Goal: Transaction & Acquisition: Subscribe to service/newsletter

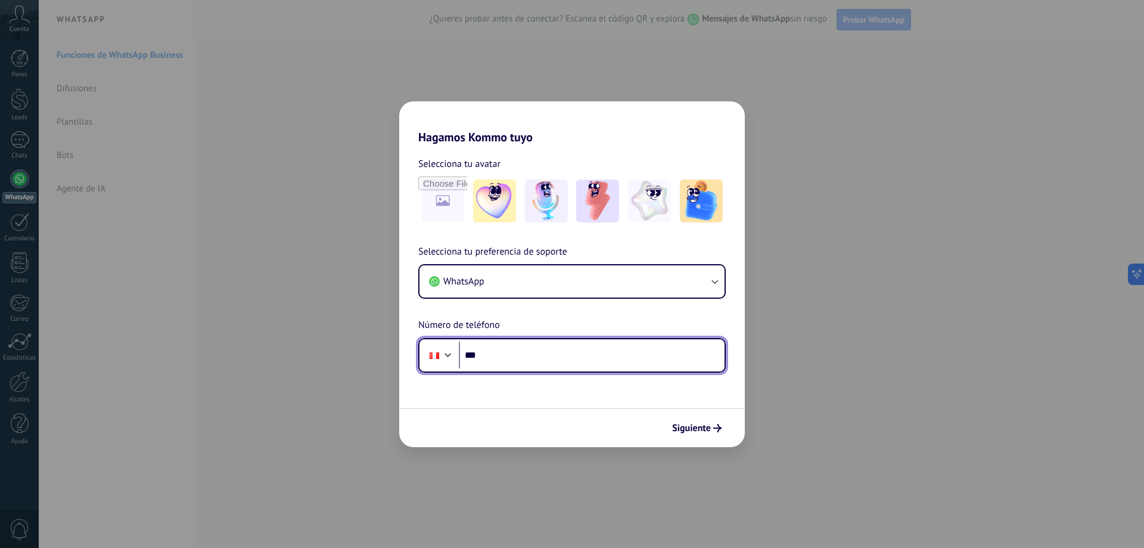
click at [541, 360] on input "***" at bounding box center [592, 354] width 266 height 27
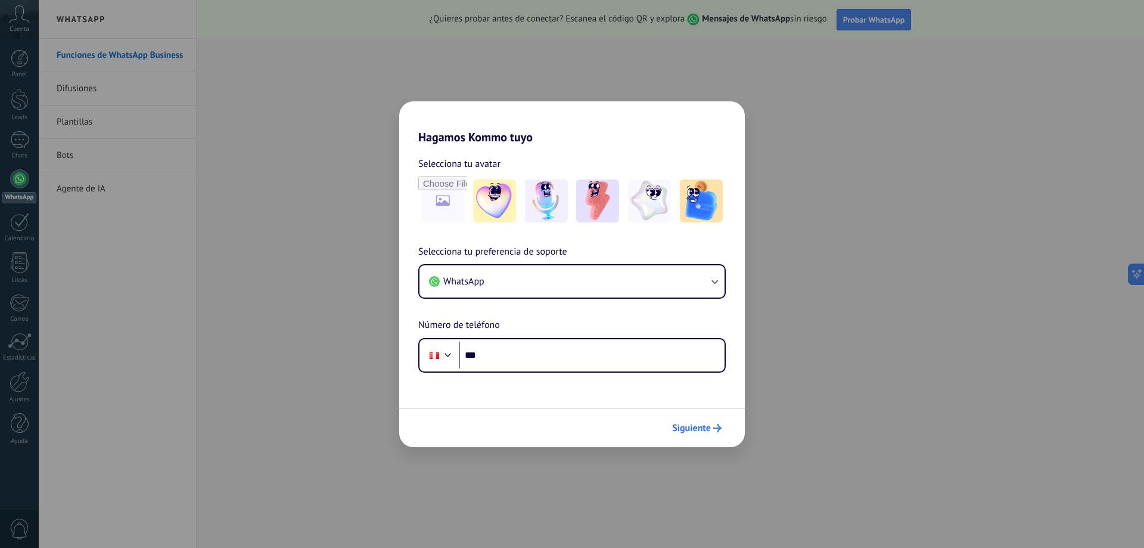
click at [667, 424] on button "Siguiente" at bounding box center [697, 428] width 60 height 20
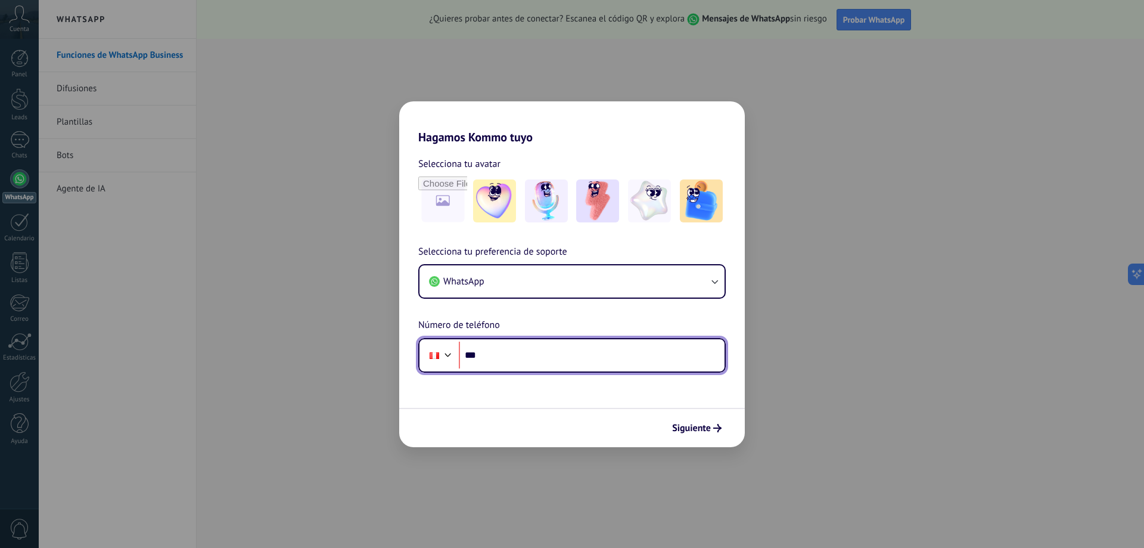
click at [627, 355] on input "***" at bounding box center [592, 354] width 266 height 27
type input "**********"
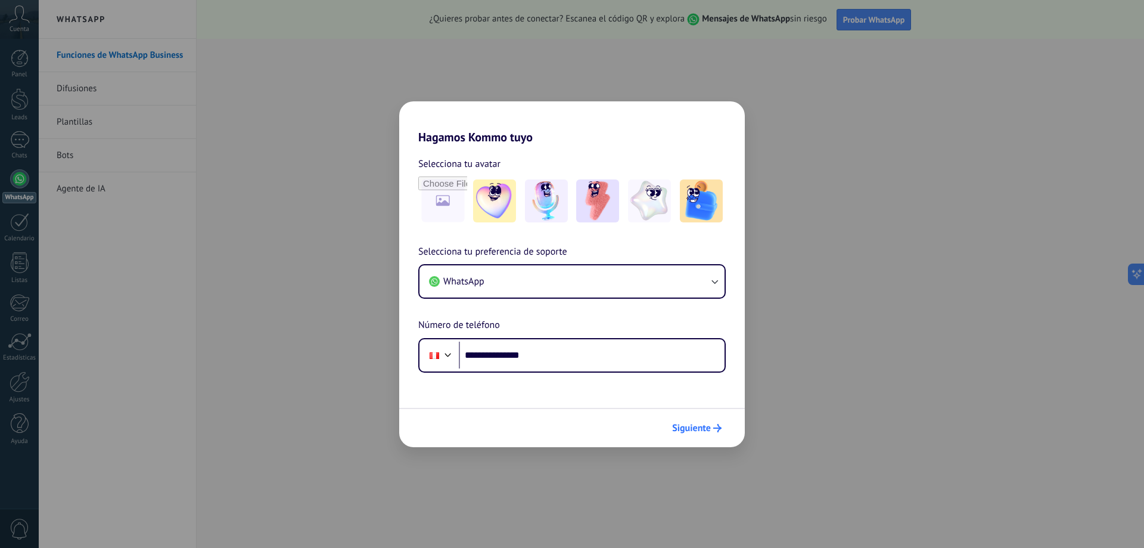
click at [684, 420] on button "Siguiente" at bounding box center [697, 428] width 60 height 20
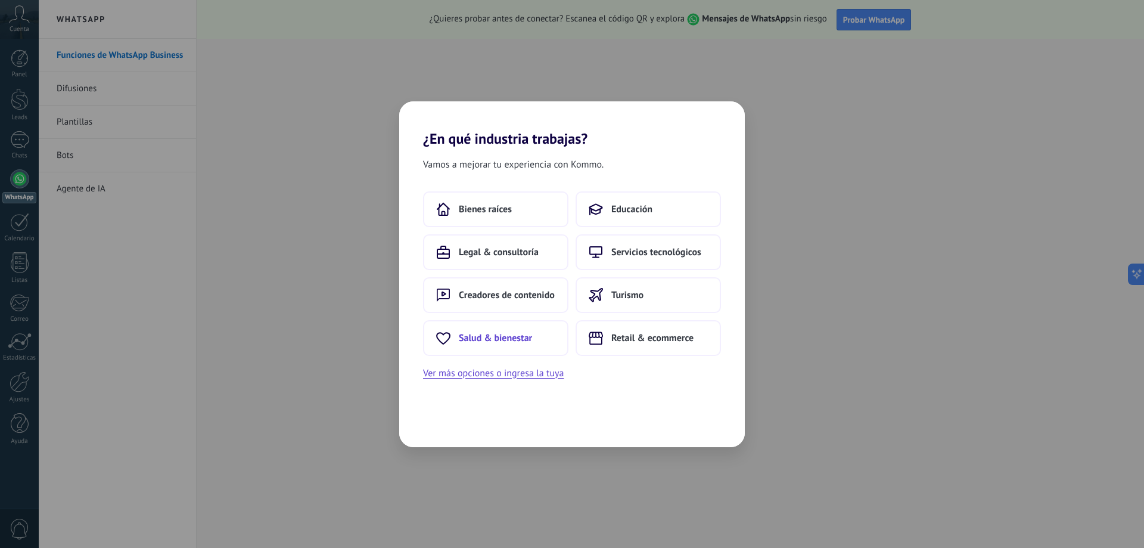
click at [521, 340] on span "Salud & bienestar" at bounding box center [495, 338] width 73 height 12
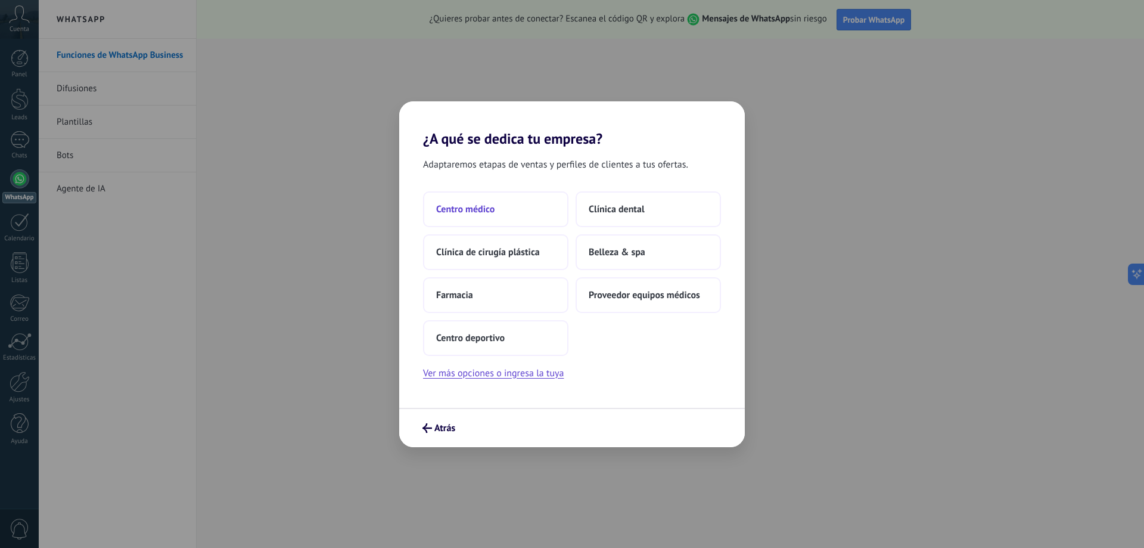
click at [544, 208] on button "Centro médico" at bounding box center [495, 209] width 145 height 36
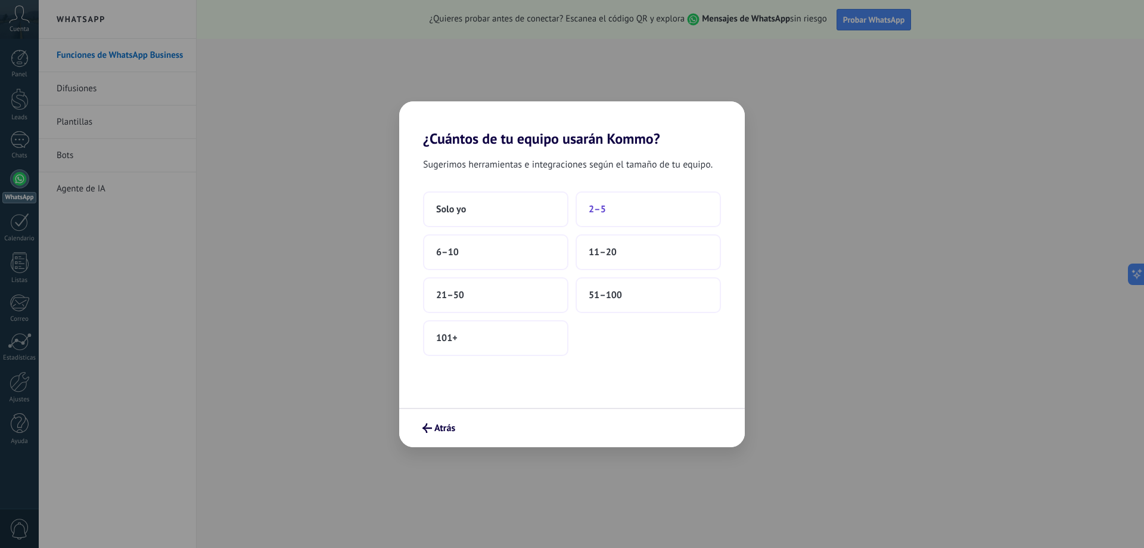
click at [599, 218] on button "2–5" at bounding box center [648, 209] width 145 height 36
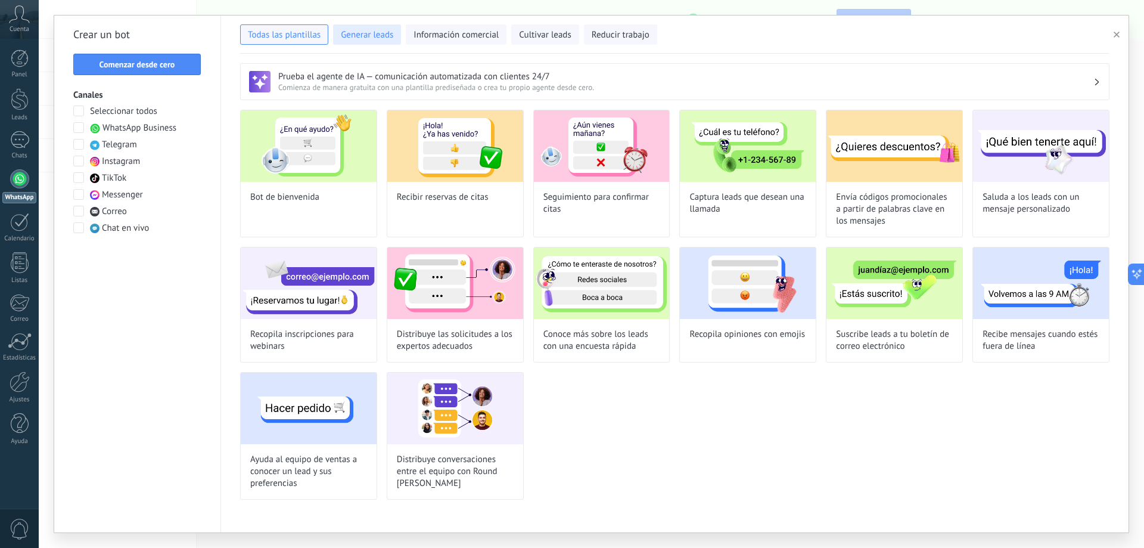
click at [384, 42] on button "Generar leads" at bounding box center [367, 34] width 68 height 20
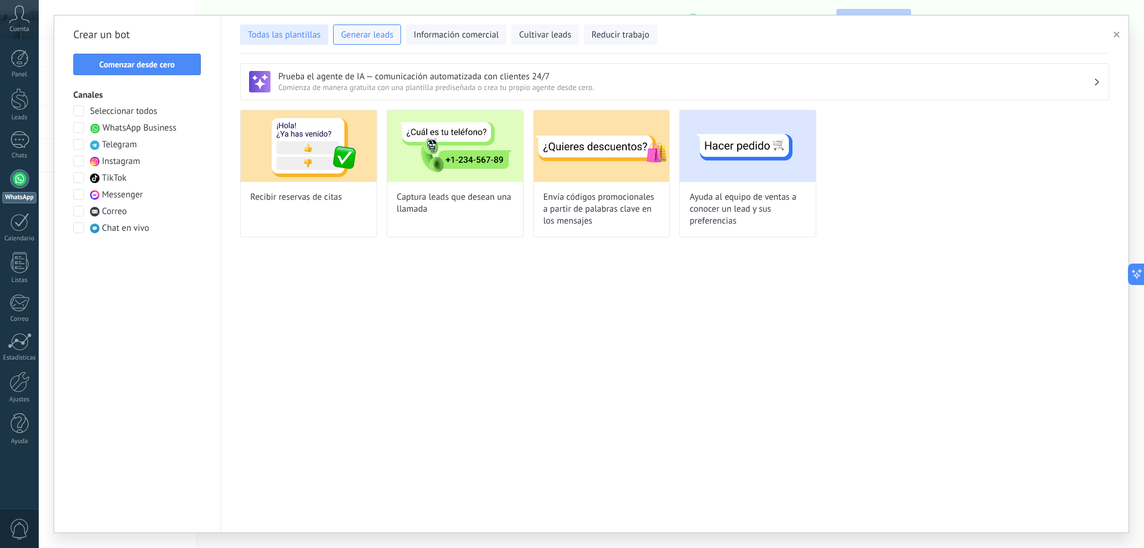
click at [256, 30] on span "Todas las plantillas" at bounding box center [284, 35] width 73 height 12
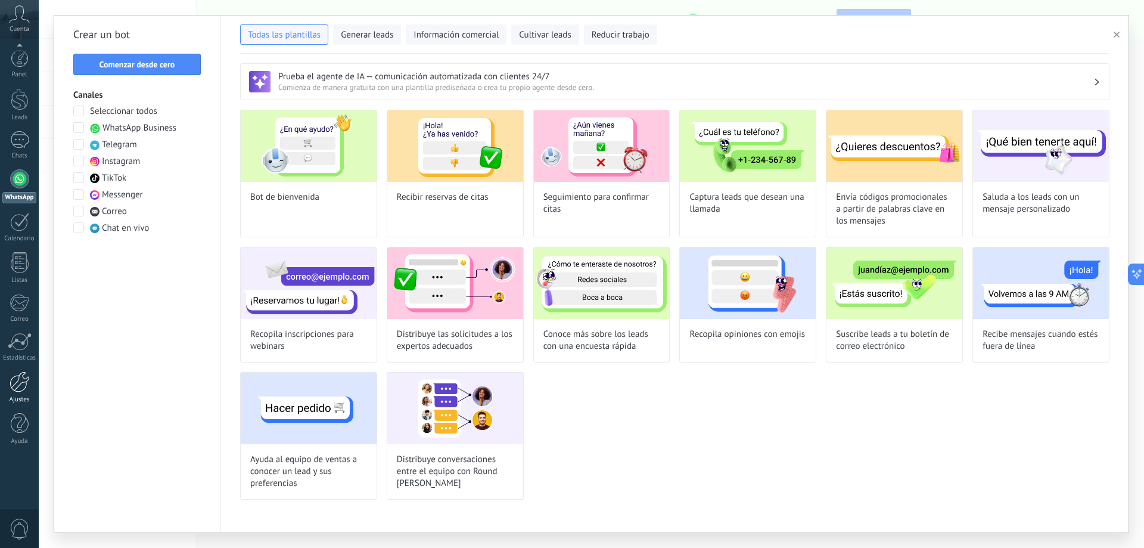
click at [23, 394] on link "Ajustes" at bounding box center [19, 387] width 39 height 32
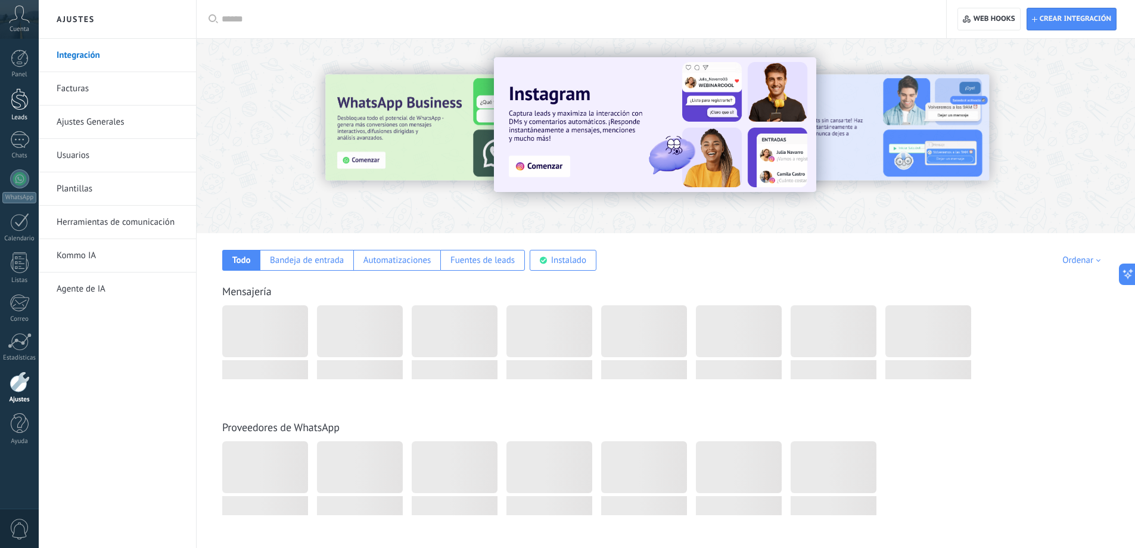
click at [29, 107] on link "Leads" at bounding box center [19, 104] width 39 height 33
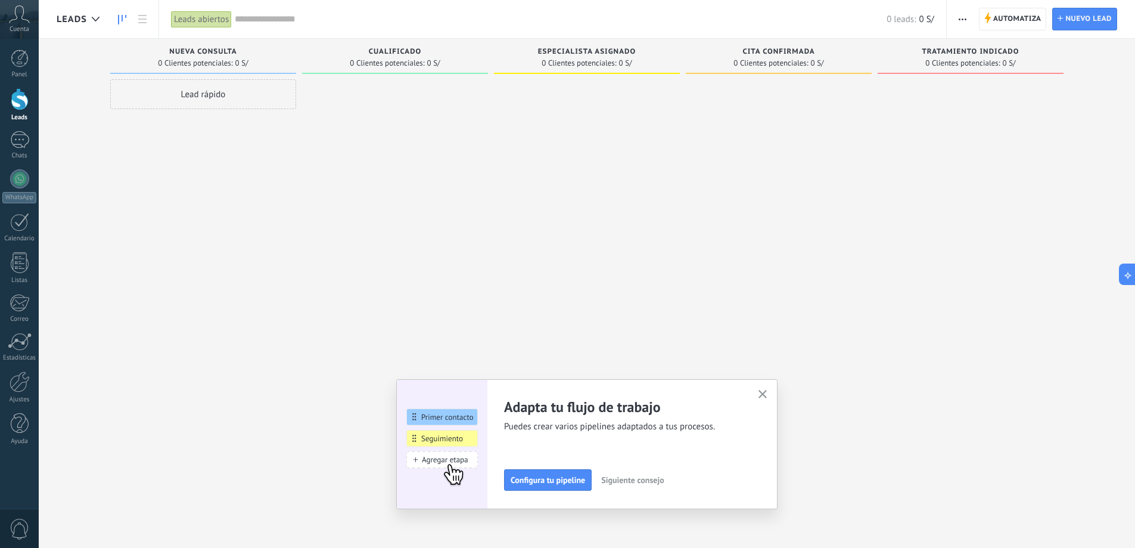
click at [382, 60] on span "0 Clientes potenciales:" at bounding box center [387, 63] width 74 height 7
click at [243, 100] on div "Lead rápido" at bounding box center [203, 94] width 186 height 30
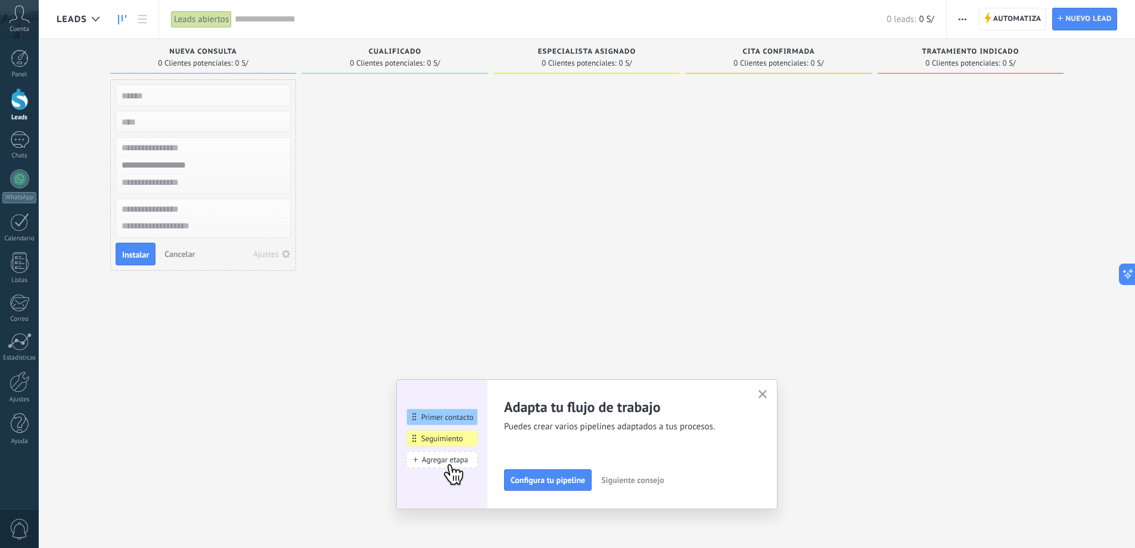
click at [385, 133] on div at bounding box center [395, 275] width 186 height 392
click at [1008, 26] on span "Automatiza" at bounding box center [1017, 18] width 48 height 21
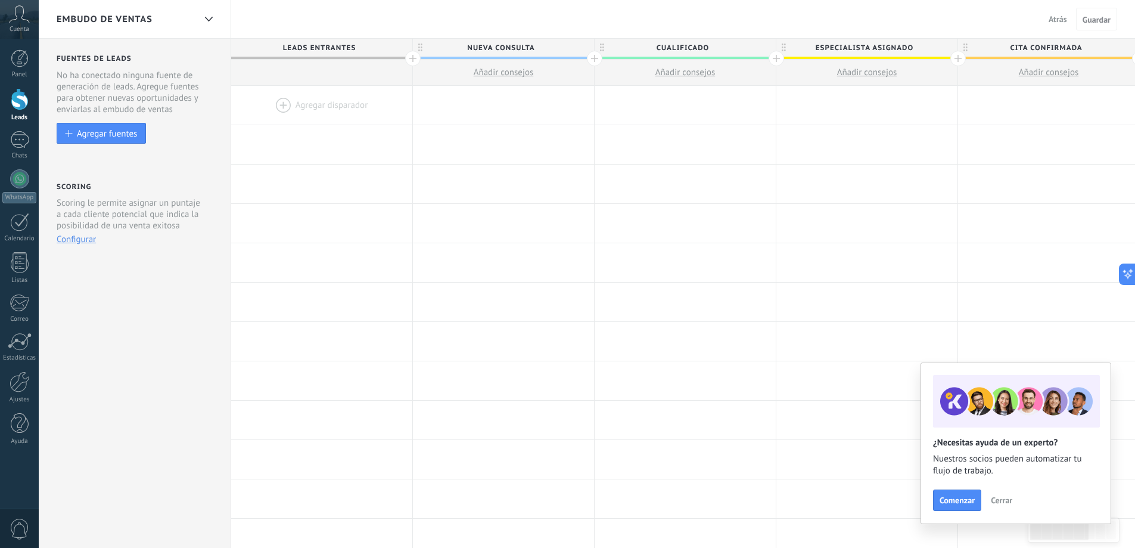
click at [0, 18] on div "Cuenta" at bounding box center [19, 19] width 39 height 39
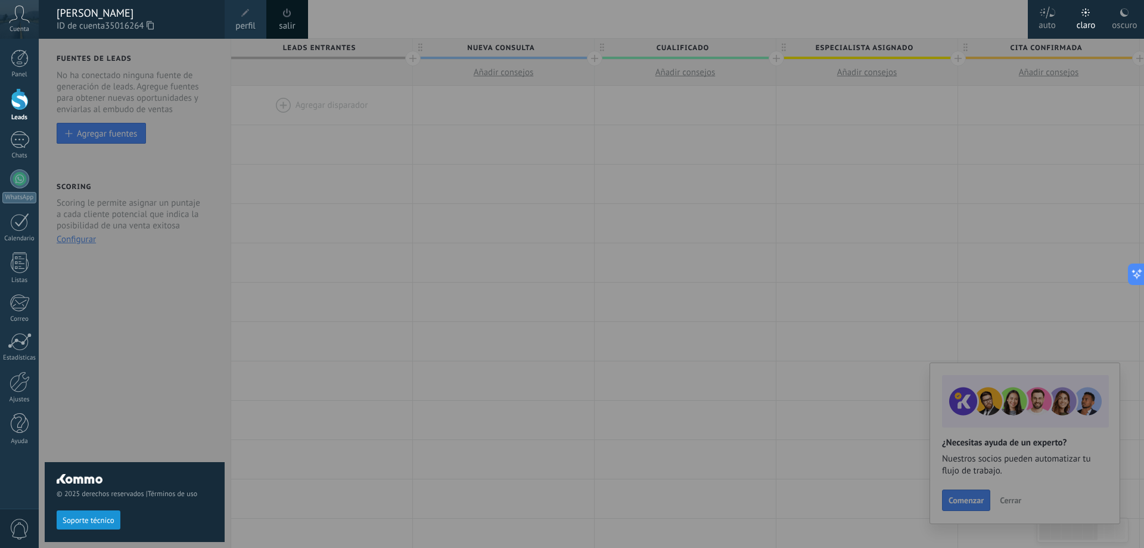
click at [12, 22] on icon at bounding box center [19, 14] width 21 height 18
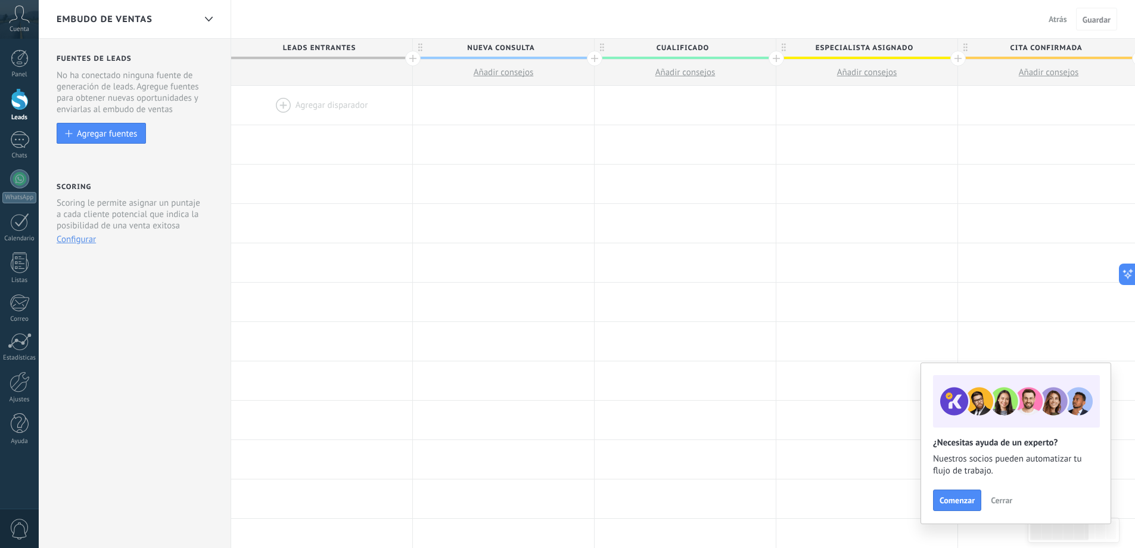
click at [13, 23] on icon at bounding box center [19, 14] width 21 height 18
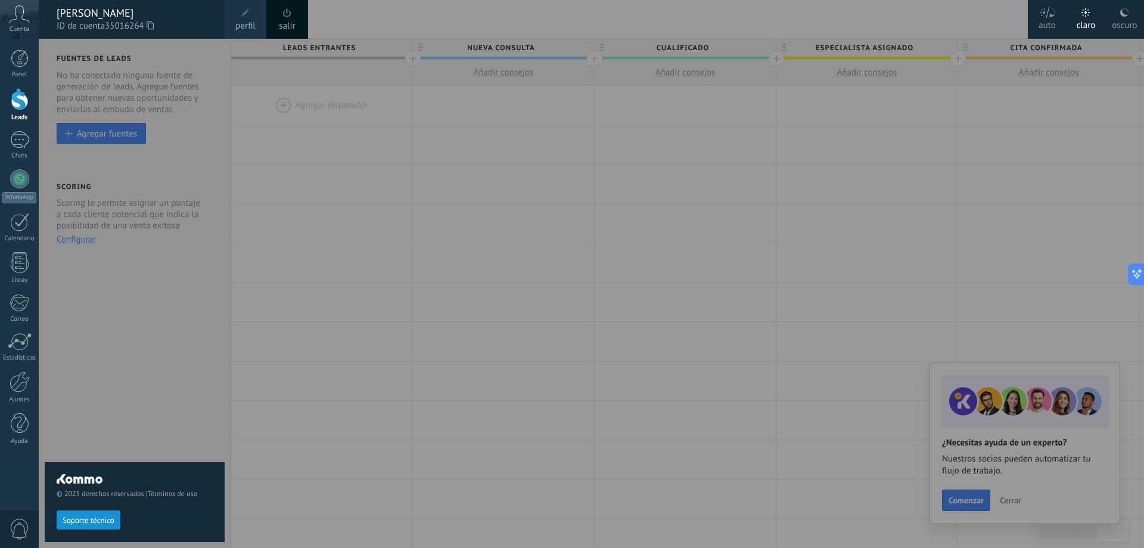
click at [237, 22] on span "perfil" at bounding box center [245, 26] width 20 height 13
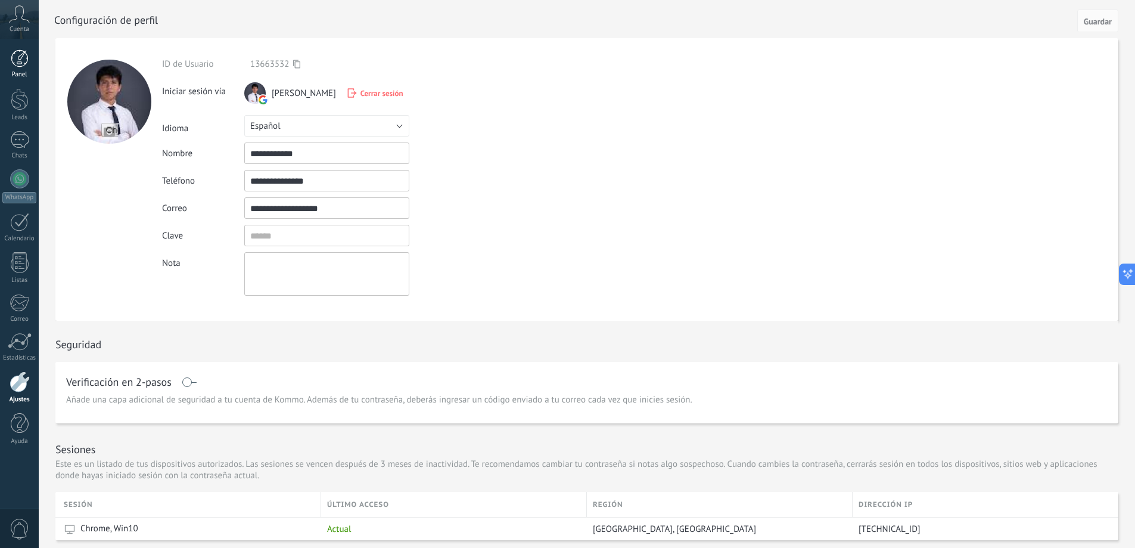
click at [34, 65] on link "Panel" at bounding box center [19, 63] width 39 height 29
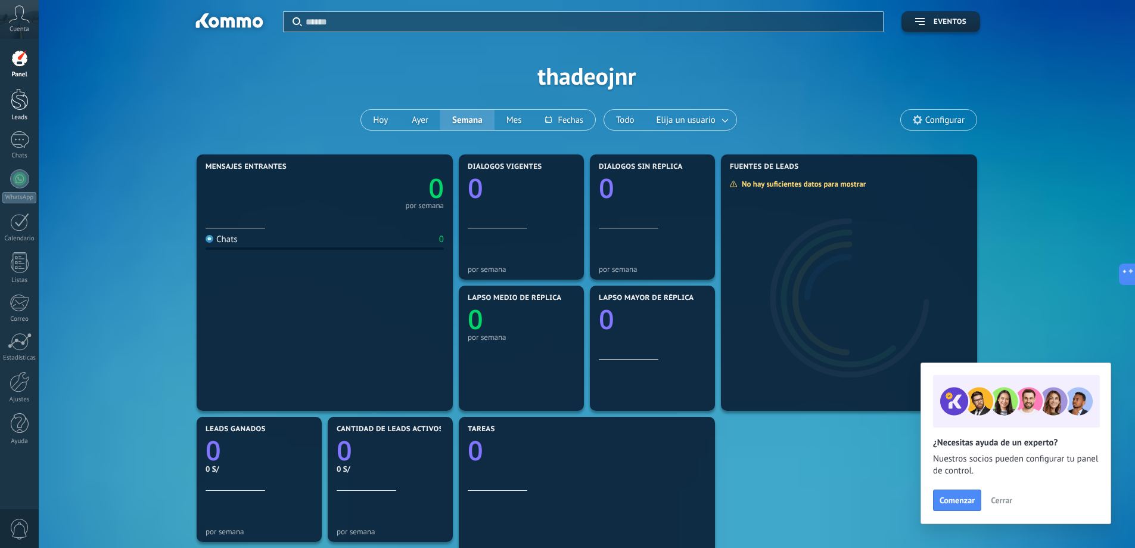
click at [23, 94] on div at bounding box center [20, 99] width 18 height 22
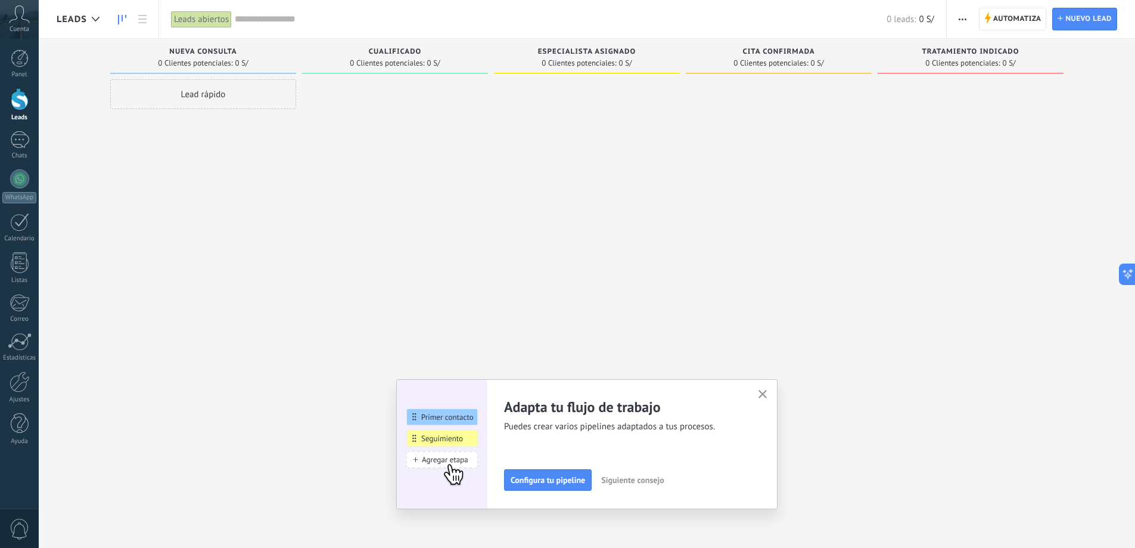
click at [15, 130] on div "Panel Leads Chats WhatsApp Clientes" at bounding box center [19, 253] width 39 height 408
click at [15, 135] on div at bounding box center [19, 139] width 19 height 17
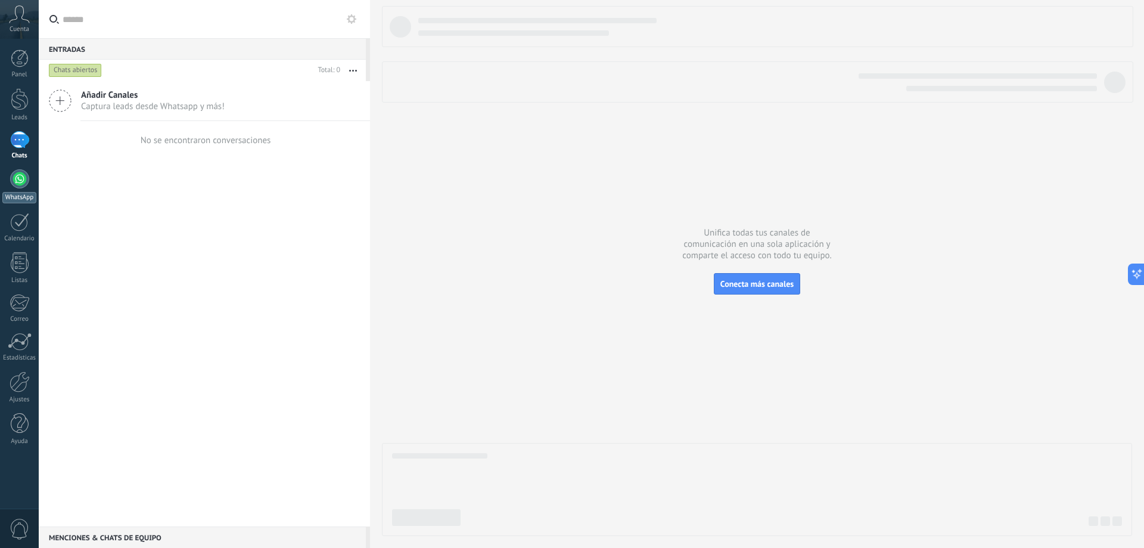
click at [31, 173] on link "WhatsApp" at bounding box center [19, 186] width 39 height 34
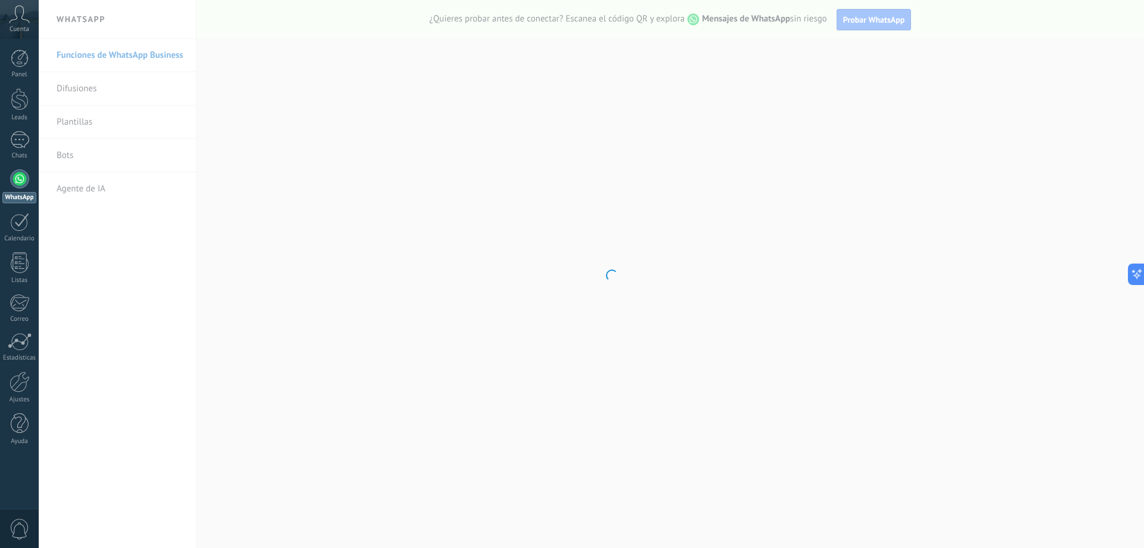
click at [86, 83] on body ".abccls-1,.abccls-2{fill-rule:evenodd}.abccls-2{fill:#fff} .abfcls-1{fill:none}…" at bounding box center [572, 274] width 1144 height 548
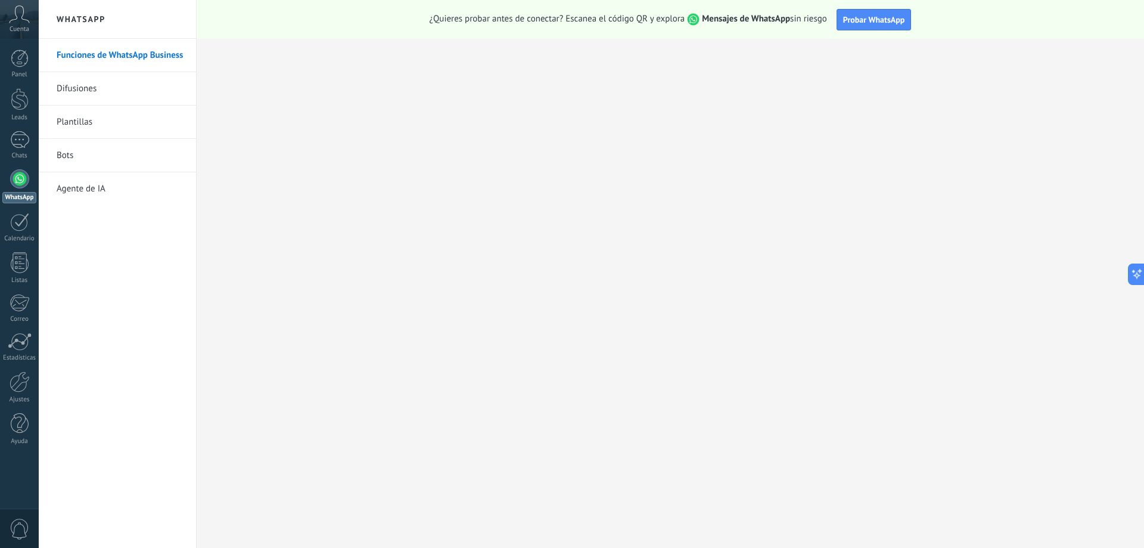
click at [90, 92] on link "Difusiones" at bounding box center [121, 88] width 128 height 33
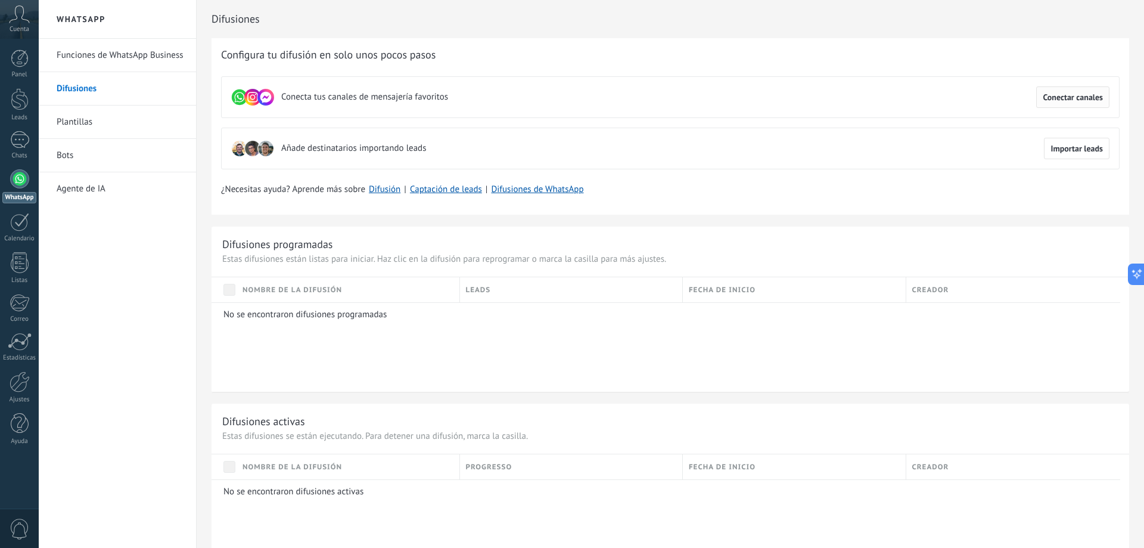
click at [1043, 98] on span "Conectar canales" at bounding box center [1073, 97] width 60 height 8
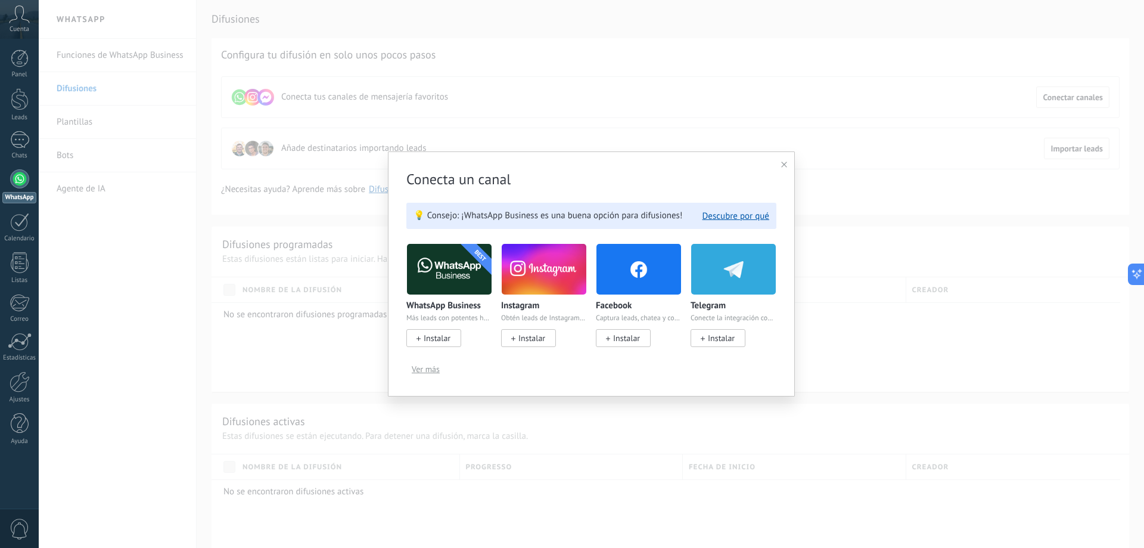
click at [431, 338] on span "Instalar" at bounding box center [437, 337] width 27 height 11
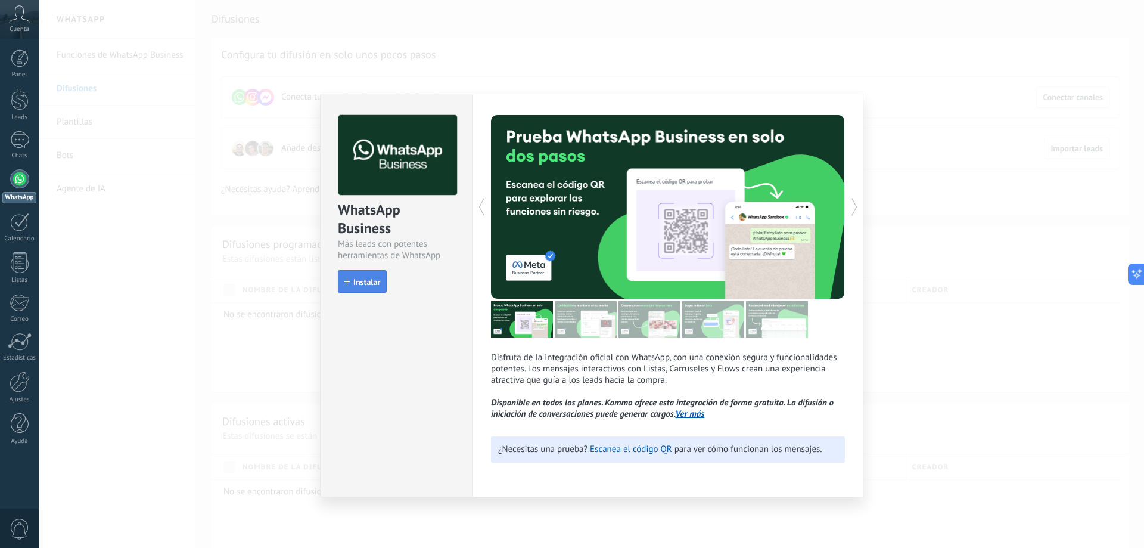
click at [371, 284] on span "Instalar" at bounding box center [366, 282] width 27 height 8
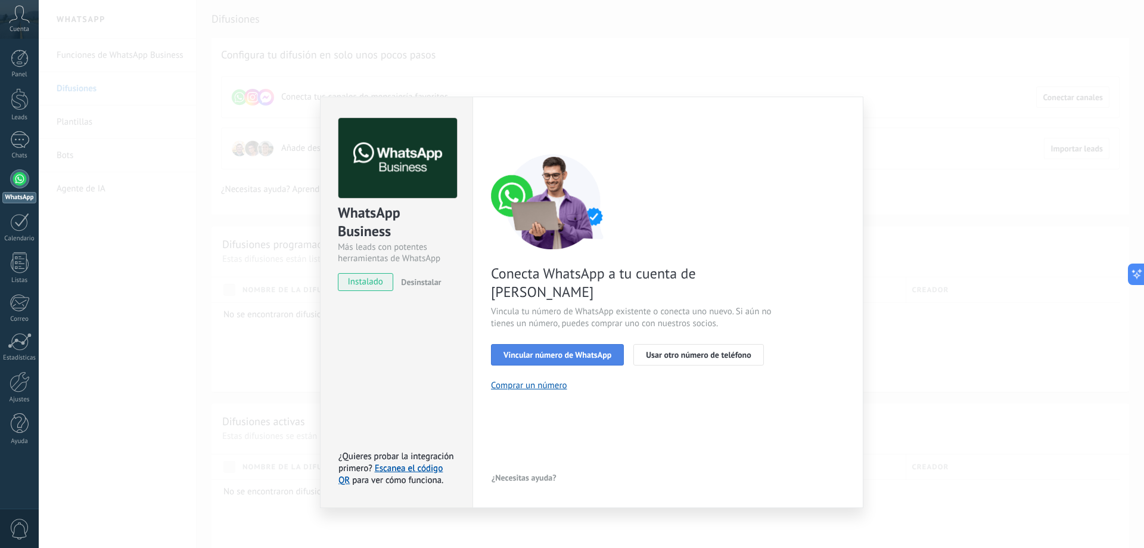
click at [569, 344] on button "Vincular número de WhatsApp" at bounding box center [557, 354] width 133 height 21
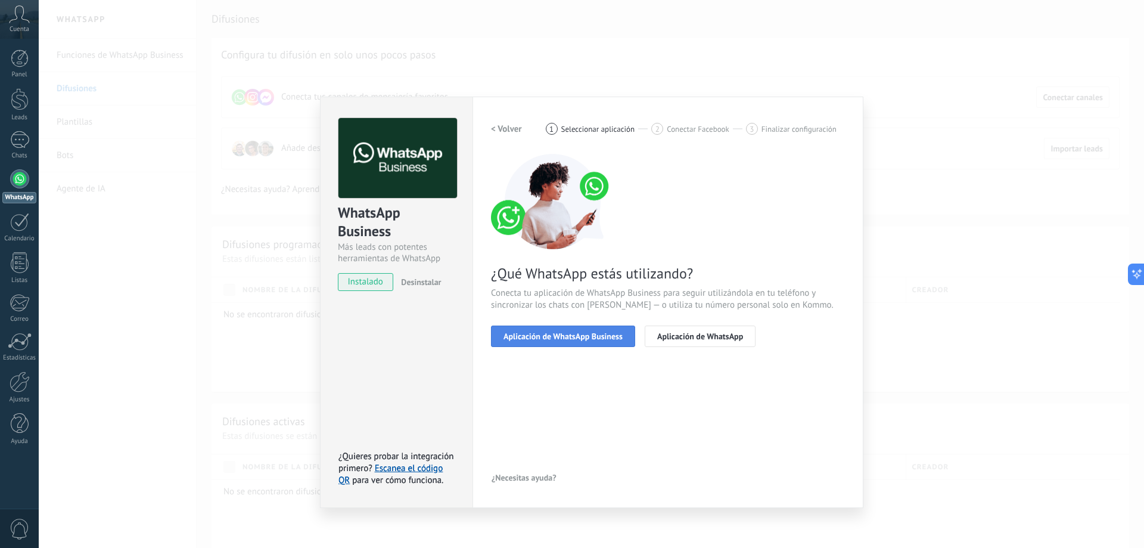
click at [589, 338] on span "Aplicación de WhatsApp Business" at bounding box center [562, 336] width 119 height 8
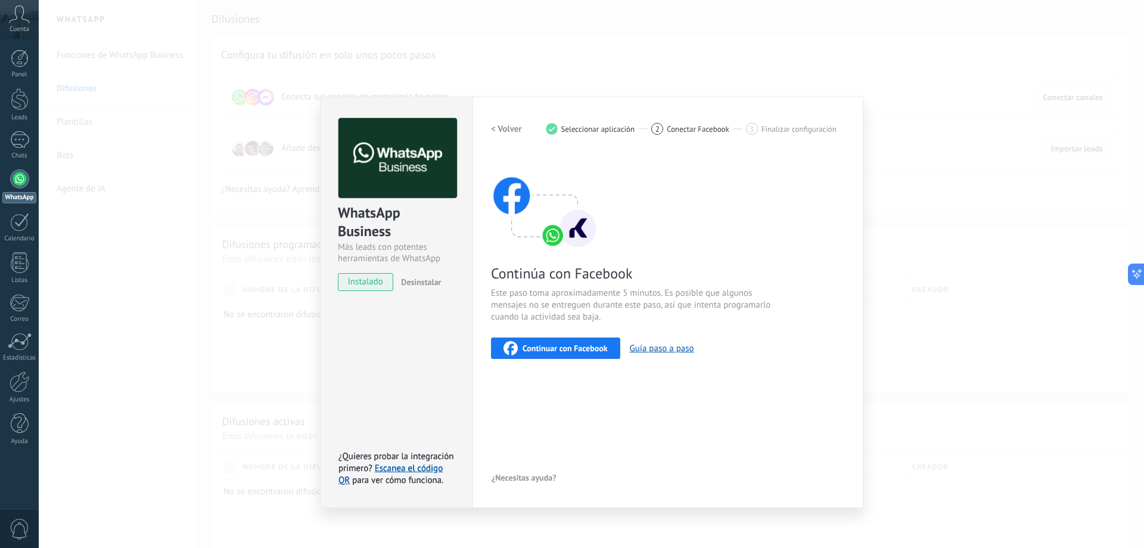
click at [664, 129] on div "2 Conectar Facebook" at bounding box center [698, 129] width 95 height 12
click at [425, 282] on span "Desinstalar" at bounding box center [421, 281] width 40 height 11
click at [375, 272] on div "WhatsApp Business Más leads con potentes herramientas de WhatsApp instalado Des…" at bounding box center [397, 198] width 152 height 203
click at [531, 334] on div "Continúa con Facebook Este paso toma aproximadamente 5 minutos. Es posible que …" at bounding box center [668, 256] width 354 height 205
click at [551, 349] on span "Continuar con Facebook" at bounding box center [565, 348] width 85 height 8
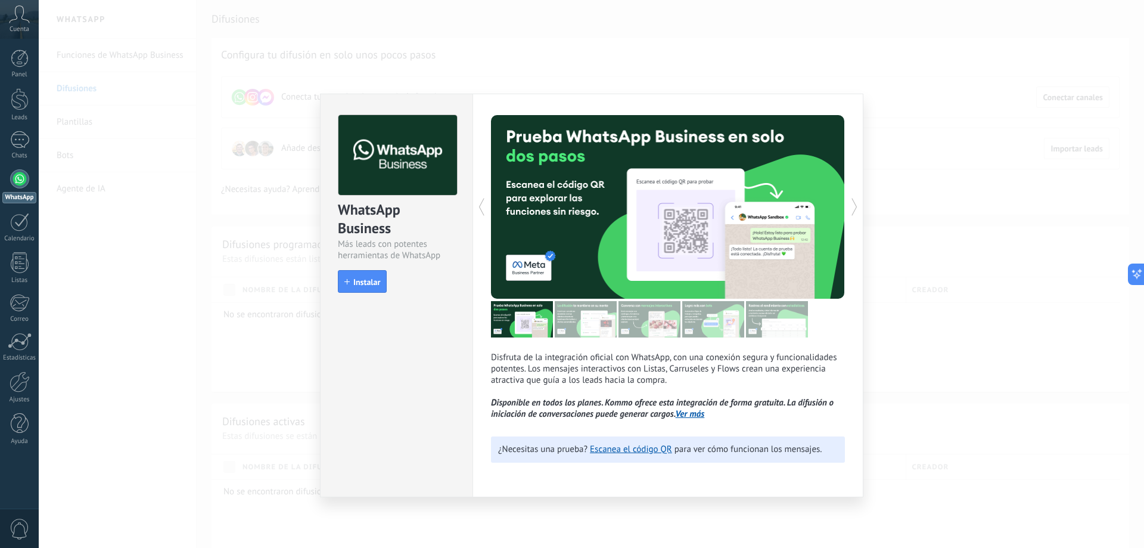
click at [880, 157] on div "WhatsApp Business Más leads con potentes herramientas de WhatsApp install Insta…" at bounding box center [591, 274] width 1105 height 548
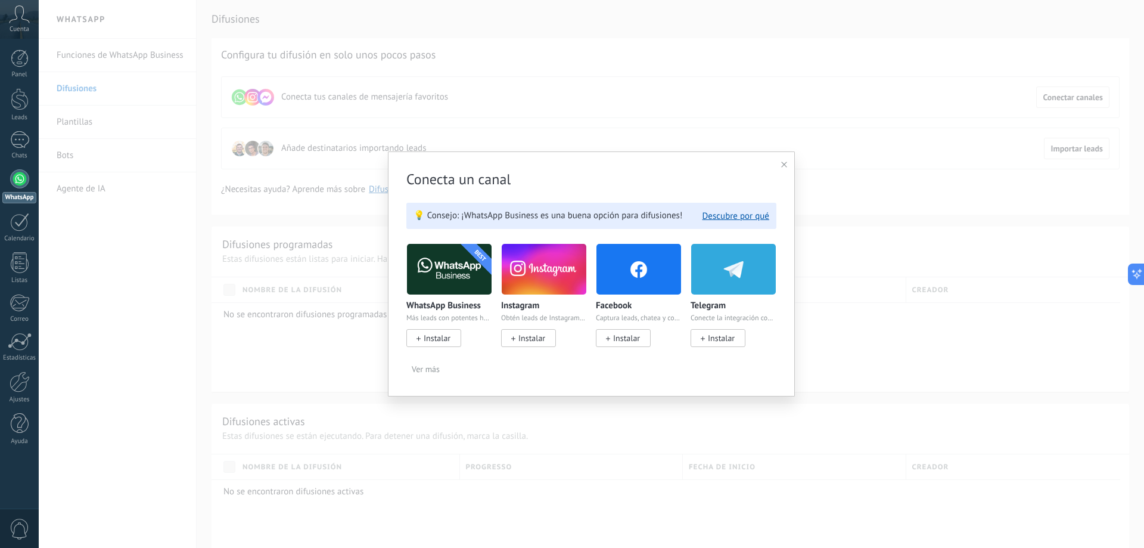
click at [446, 340] on span "Instalar" at bounding box center [437, 337] width 27 height 11
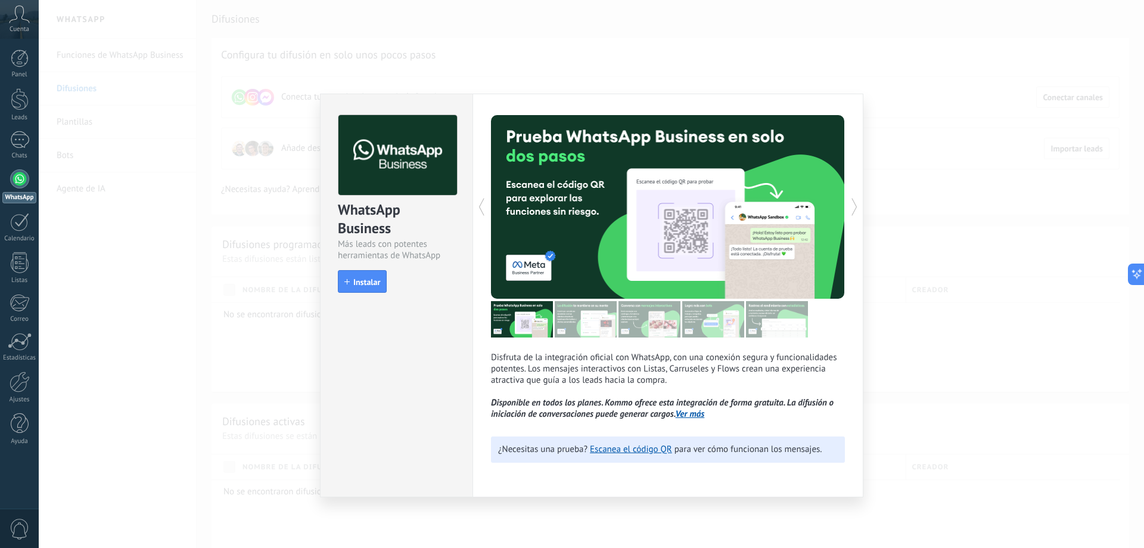
click at [377, 294] on div "WhatsApp Business Más leads con potentes herramientas de WhatsApp install Insta…" at bounding box center [397, 198] width 152 height 208
click at [375, 290] on button "Instalar" at bounding box center [362, 281] width 49 height 23
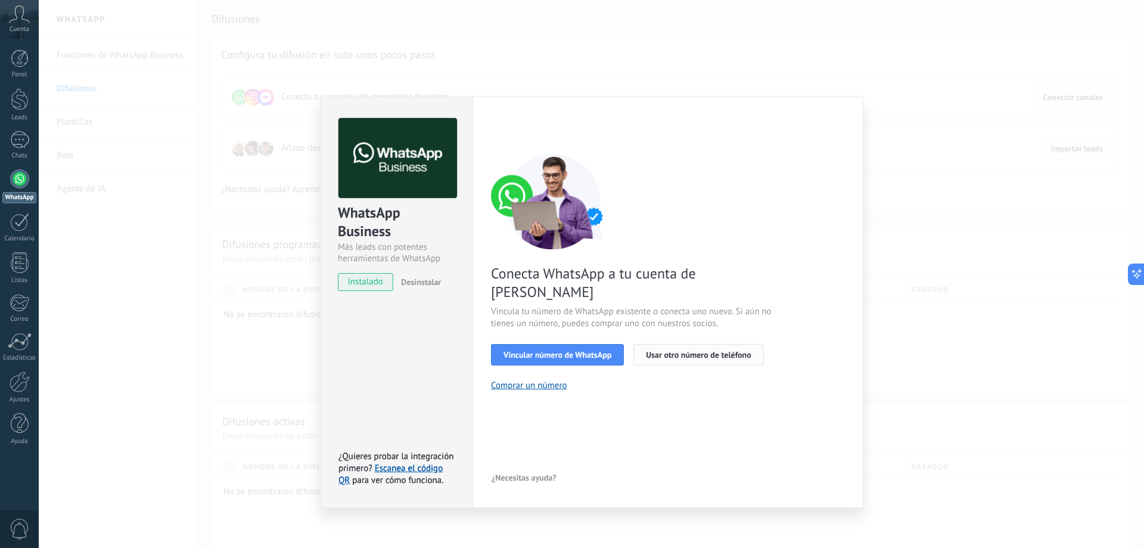
click at [642, 344] on button "Usar otro número de teléfono" at bounding box center [698, 354] width 130 height 21
click at [710, 85] on div "WhatsApp Business Más leads con potentes herramientas de WhatsApp instalado Des…" at bounding box center [591, 274] width 1105 height 548
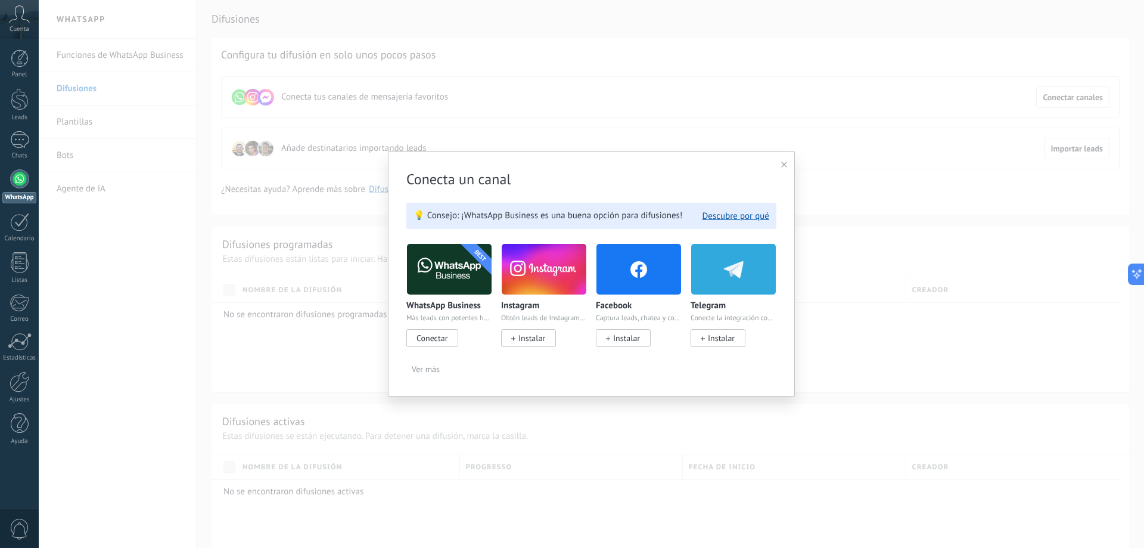
click at [453, 298] on div "BEST WhatsApp Business Más leads con potentes herramientas de WhatsApp Conectar" at bounding box center [449, 293] width 86 height 101
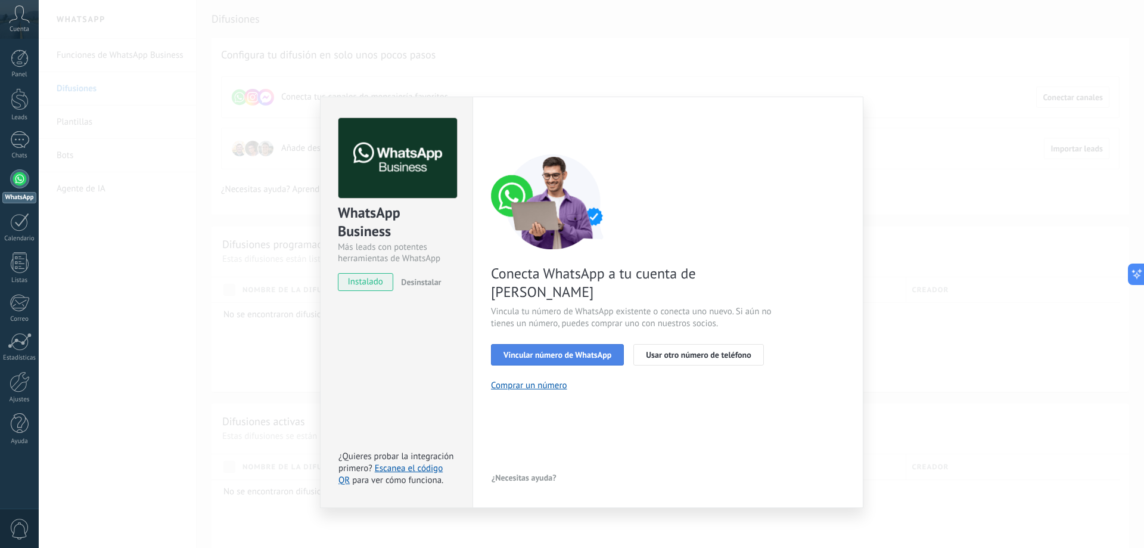
click at [529, 350] on span "Vincular número de WhatsApp" at bounding box center [557, 354] width 108 height 8
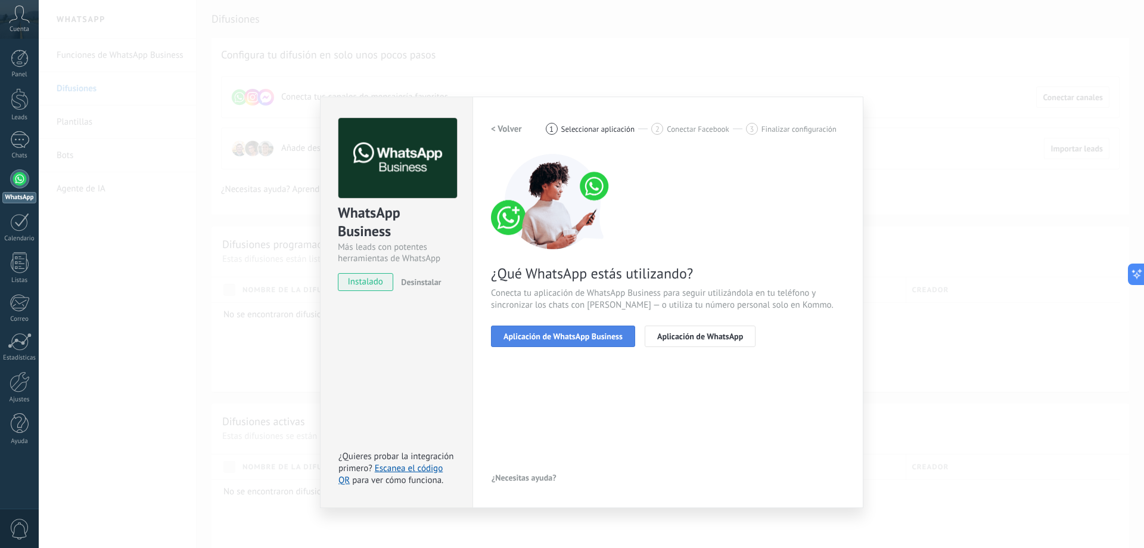
click at [609, 341] on button "Aplicación de WhatsApp Business" at bounding box center [563, 335] width 144 height 21
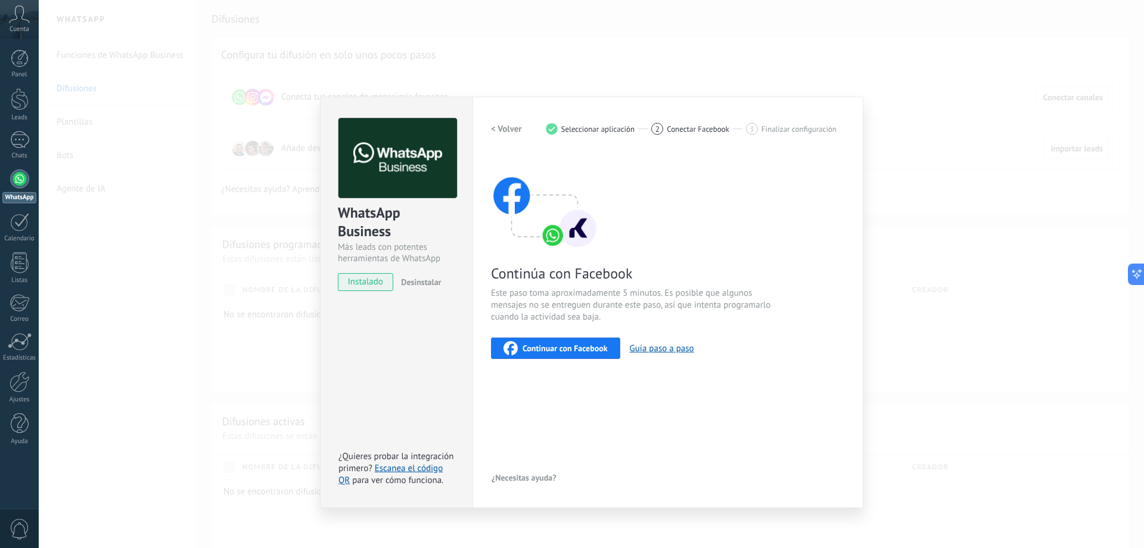
click at [608, 340] on button "Continuar con Facebook" at bounding box center [555, 347] width 129 height 21
click at [683, 129] on span "Conectar Facebook" at bounding box center [698, 129] width 63 height 9
click at [560, 355] on button "Continuar con Facebook" at bounding box center [555, 347] width 129 height 21
click at [660, 130] on div "2" at bounding box center [657, 129] width 12 height 12
click at [740, 132] on div "2 Conectar Facebook" at bounding box center [698, 129] width 95 height 12
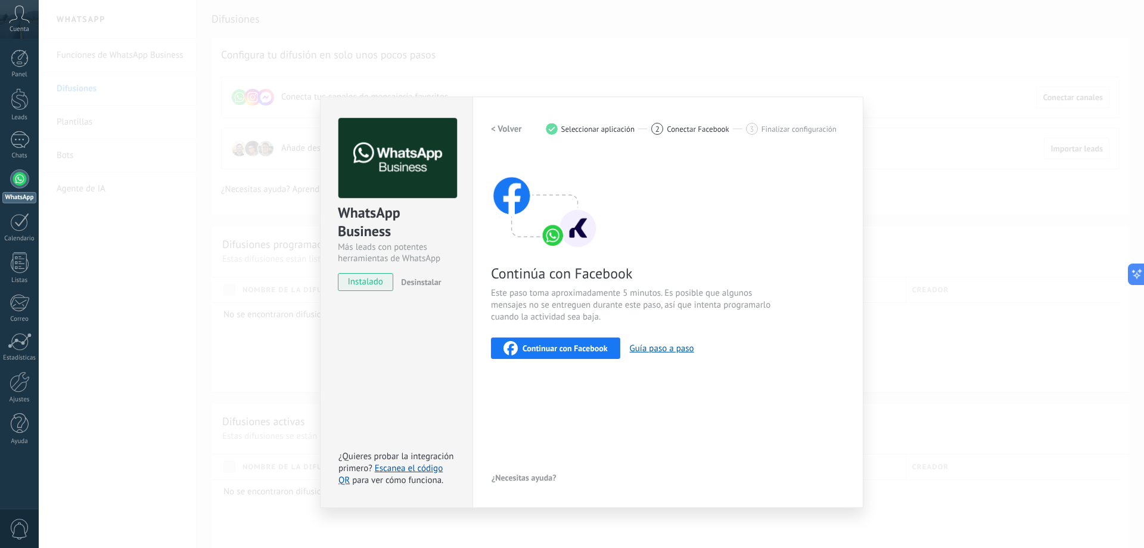
click at [748, 129] on div "3" at bounding box center [752, 129] width 12 height 12
click at [428, 470] on link "Escanea el código QR" at bounding box center [390, 473] width 104 height 23
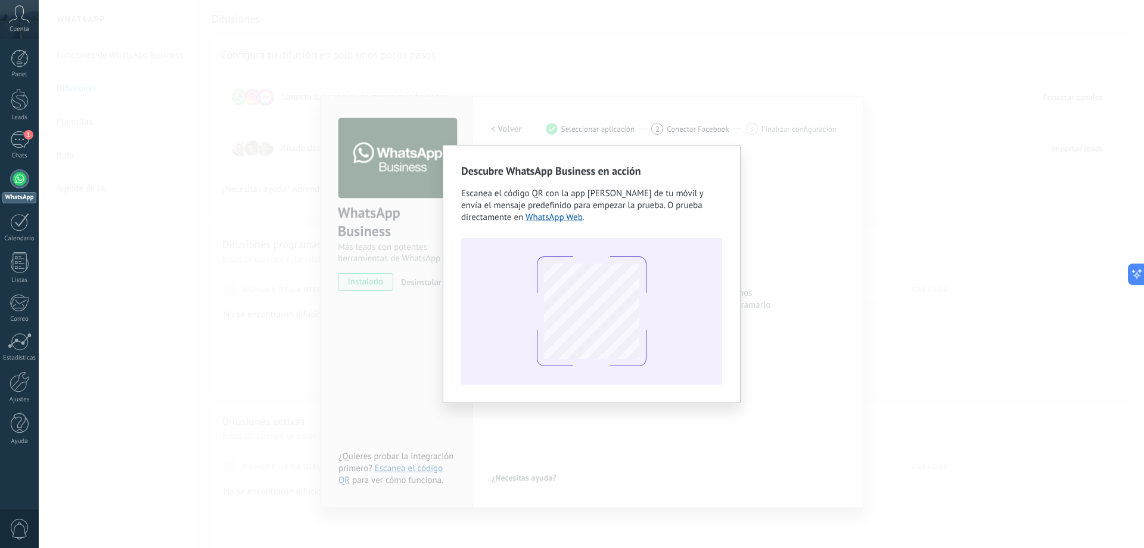
click at [921, 298] on div "Descubre WhatsApp Business en acción Escanea el código QR con la app de cámara …" at bounding box center [591, 274] width 1105 height 548
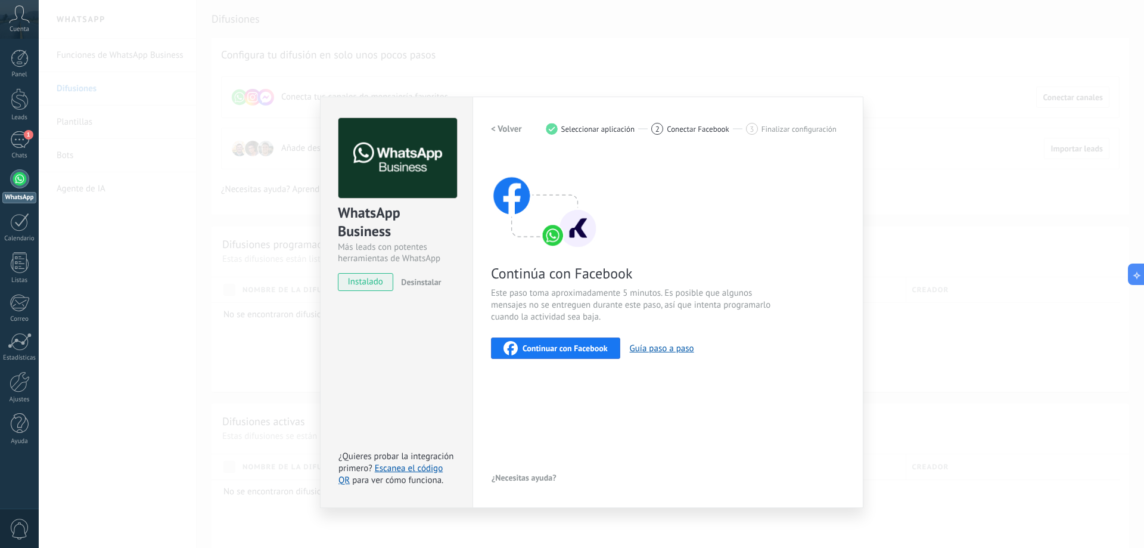
click at [883, 304] on div "WhatsApp Business Más leads con potentes herramientas de WhatsApp instalado Des…" at bounding box center [591, 274] width 1105 height 548
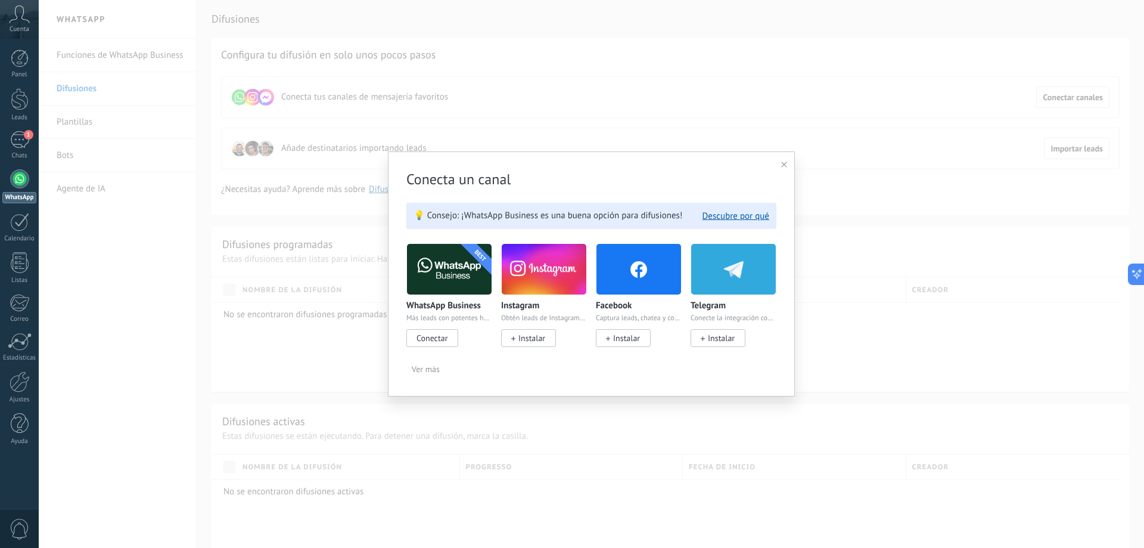
click at [782, 178] on div "Conecta un canal 💡 Consejo: ¡WhatsApp Business es una buena opción para difusio…" at bounding box center [591, 273] width 407 height 245
click at [782, 171] on div "Conecta un canal 💡 Consejo: ¡WhatsApp Business es una buena opción para difusio…" at bounding box center [591, 273] width 407 height 245
click at [782, 167] on use at bounding box center [784, 164] width 6 height 6
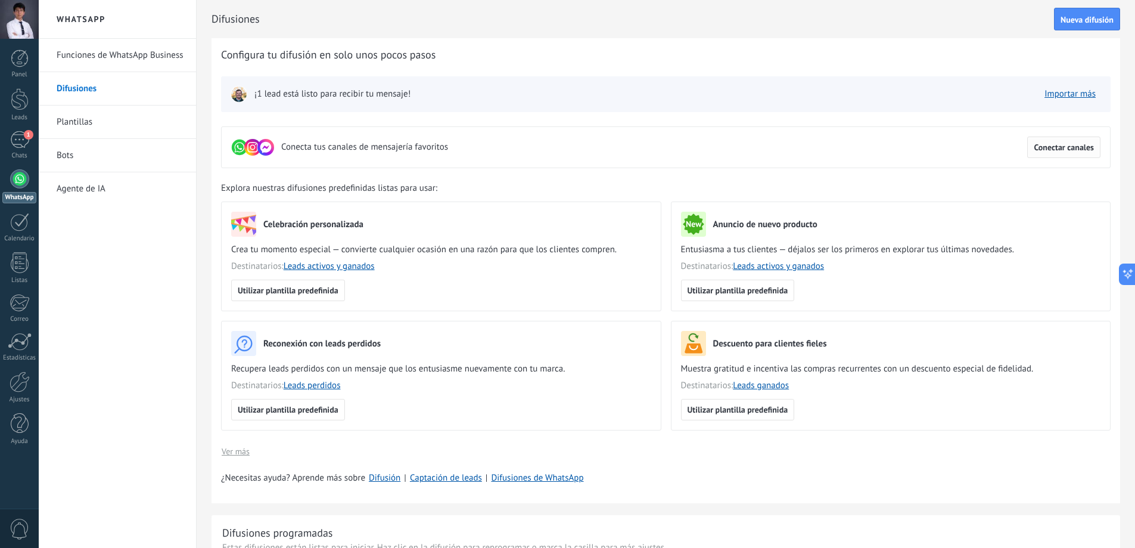
click at [1047, 141] on button "Conectar canales" at bounding box center [1063, 146] width 73 height 21
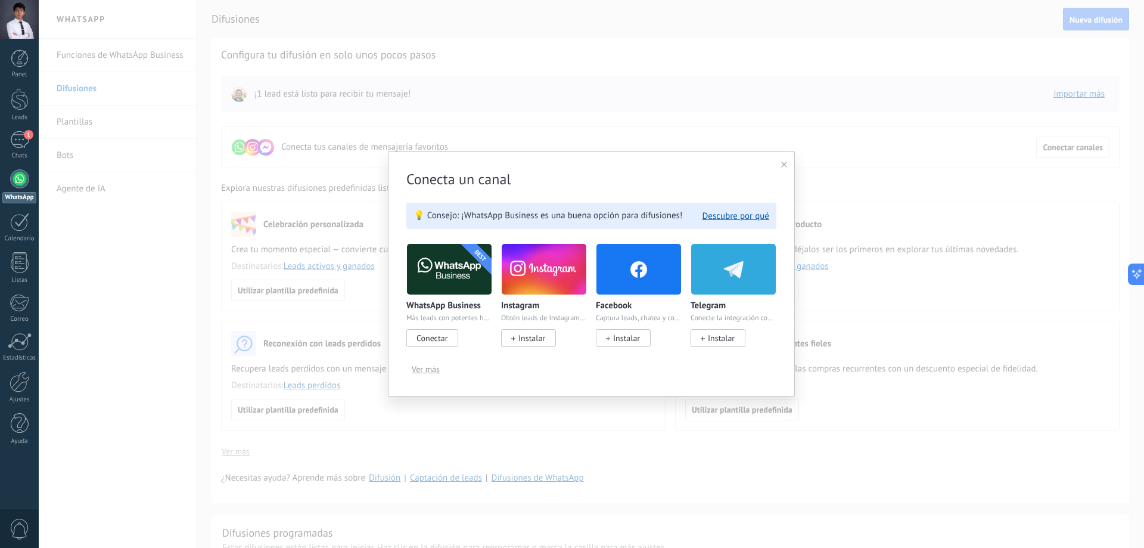
click at [453, 343] on span "Conectar" at bounding box center [432, 338] width 52 height 18
click at [452, 344] on span "Conectar" at bounding box center [432, 338] width 52 height 18
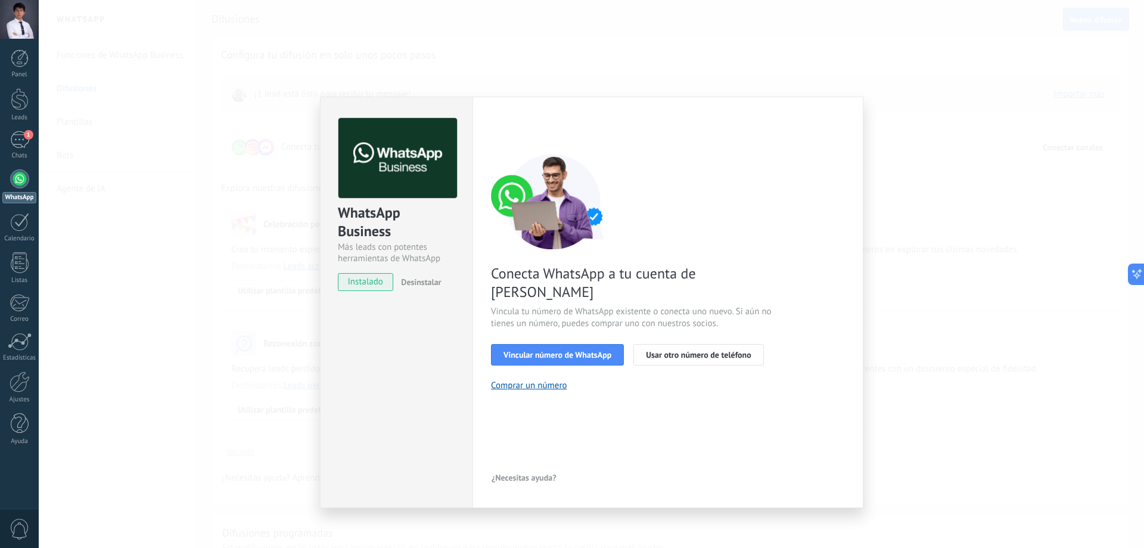
click at [429, 449] on div "WhatsApp Business Más leads con potentes herramientas de WhatsApp instalado Des…" at bounding box center [396, 302] width 153 height 411
click at [577, 375] on div "< Volver 1 Seleccionar aplicación 2 Conectar Facebook 3 Finalizar configuración…" at bounding box center [668, 302] width 354 height 368
click at [526, 380] on button "Comprar un número" at bounding box center [529, 385] width 76 height 11
click at [595, 345] on button "Vincular número de WhatsApp" at bounding box center [557, 354] width 133 height 21
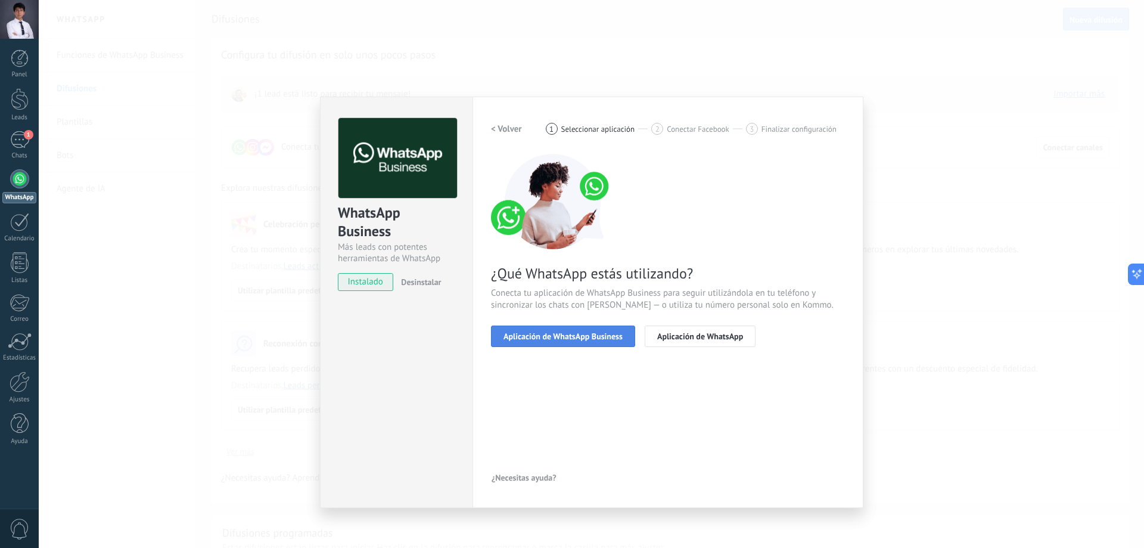
click at [619, 346] on button "Aplicación de WhatsApp Business" at bounding box center [563, 335] width 144 height 21
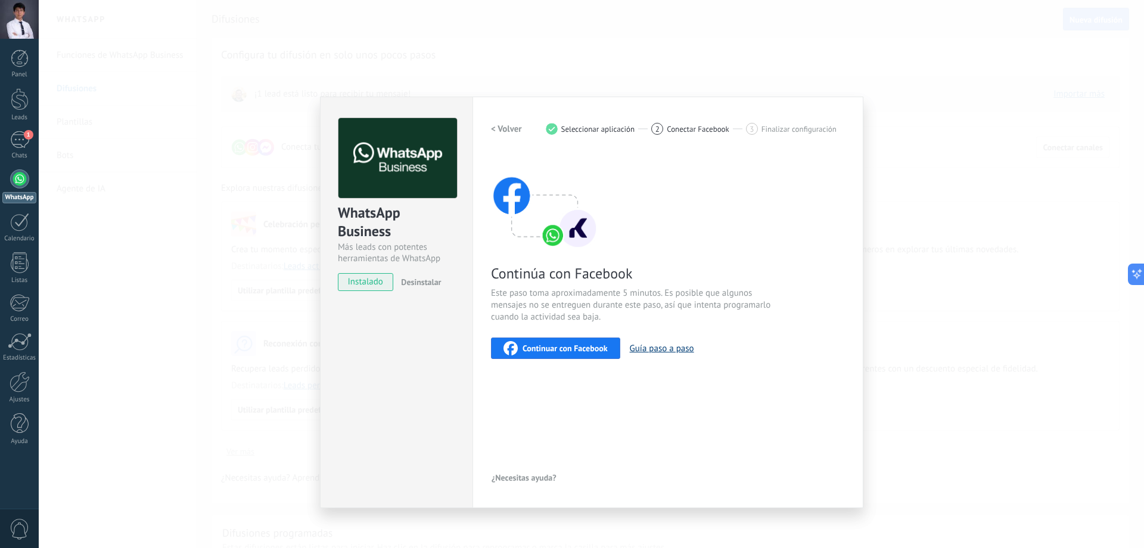
click at [669, 347] on button "Guía paso a paso" at bounding box center [662, 348] width 64 height 11
click at [477, 374] on div "Configuraciones Autorizaciones This tab logs the users who have granted integra…" at bounding box center [668, 302] width 391 height 411
click at [890, 117] on div "WhatsApp Business Más leads con potentes herramientas de WhatsApp instalado Des…" at bounding box center [591, 274] width 1105 height 548
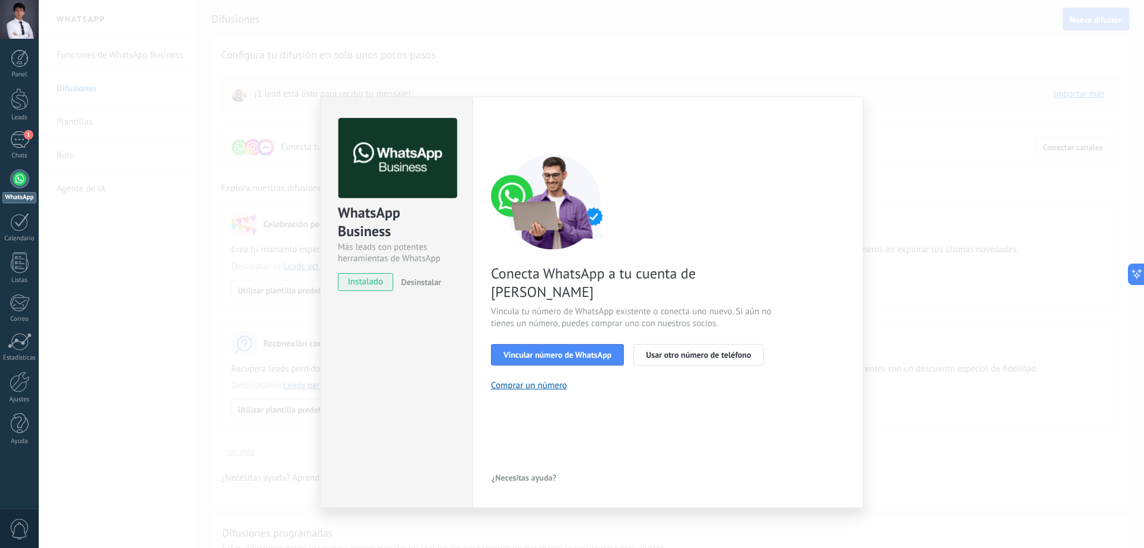
click at [1067, 260] on div "WhatsApp Business Más leads con potentes herramientas de WhatsApp instalado Des…" at bounding box center [591, 274] width 1105 height 548
click at [1044, 260] on div "WhatsApp Business Más leads con potentes herramientas de WhatsApp instalado Des…" at bounding box center [591, 274] width 1105 height 548
click at [1029, 247] on div "WhatsApp Business Más leads con potentes herramientas de WhatsApp instalado Des…" at bounding box center [591, 274] width 1105 height 548
click at [1028, 246] on div "WhatsApp Business Más leads con potentes herramientas de WhatsApp instalado Des…" at bounding box center [591, 274] width 1105 height 548
click at [179, 372] on div "WhatsApp Business Más leads con potentes herramientas de WhatsApp instalado Des…" at bounding box center [591, 274] width 1105 height 548
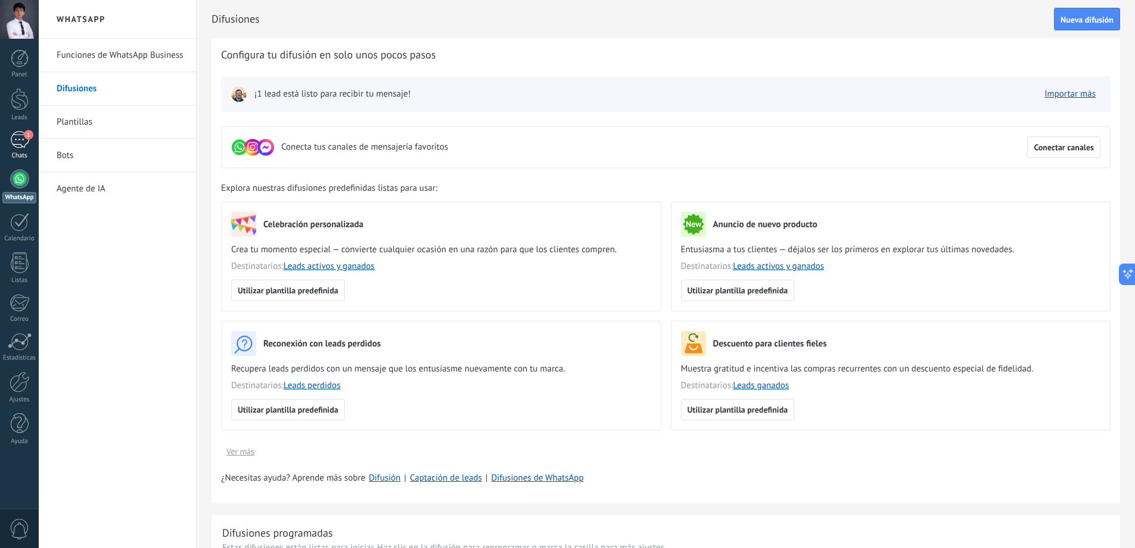
click at [29, 145] on link "1 Chats" at bounding box center [19, 145] width 39 height 29
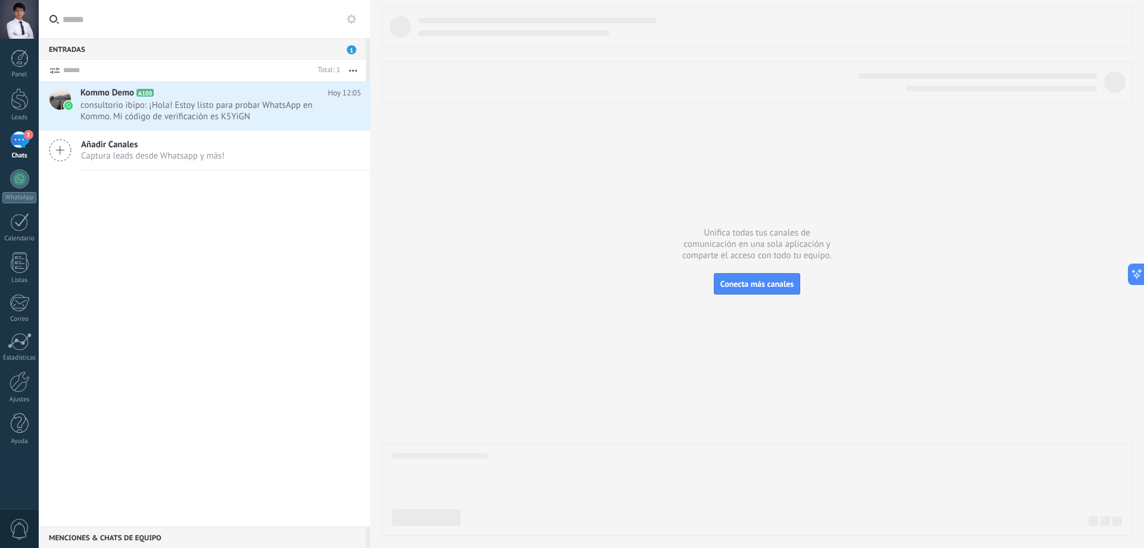
click at [204, 122] on div "Kommo Demo A100 Hoy 12:05 consultorio ibipo: ¡Hola! Estoy listo para probar Wha…" at bounding box center [225, 105] width 290 height 49
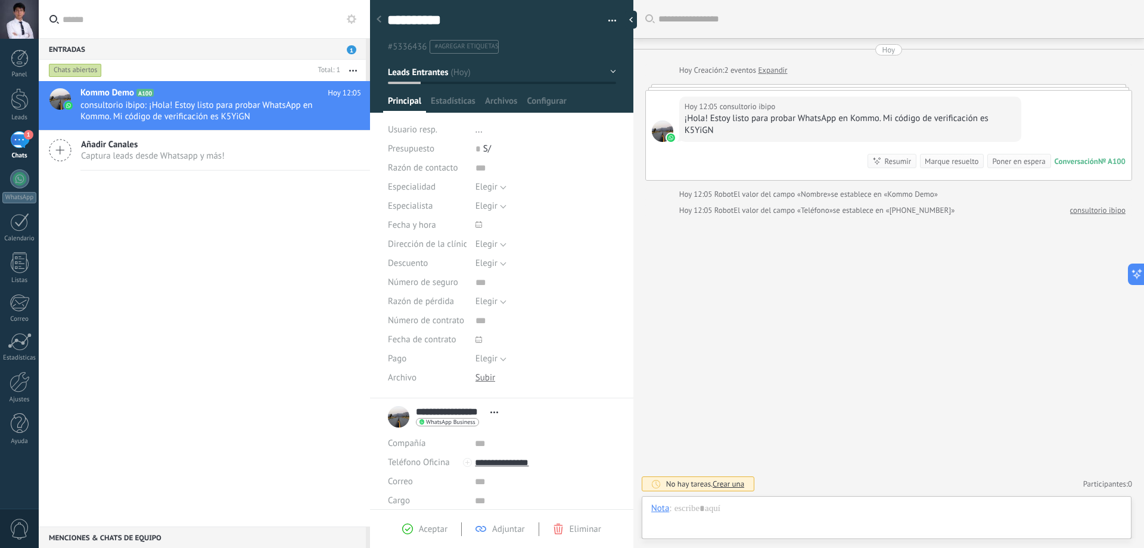
scroll to position [18, 0]
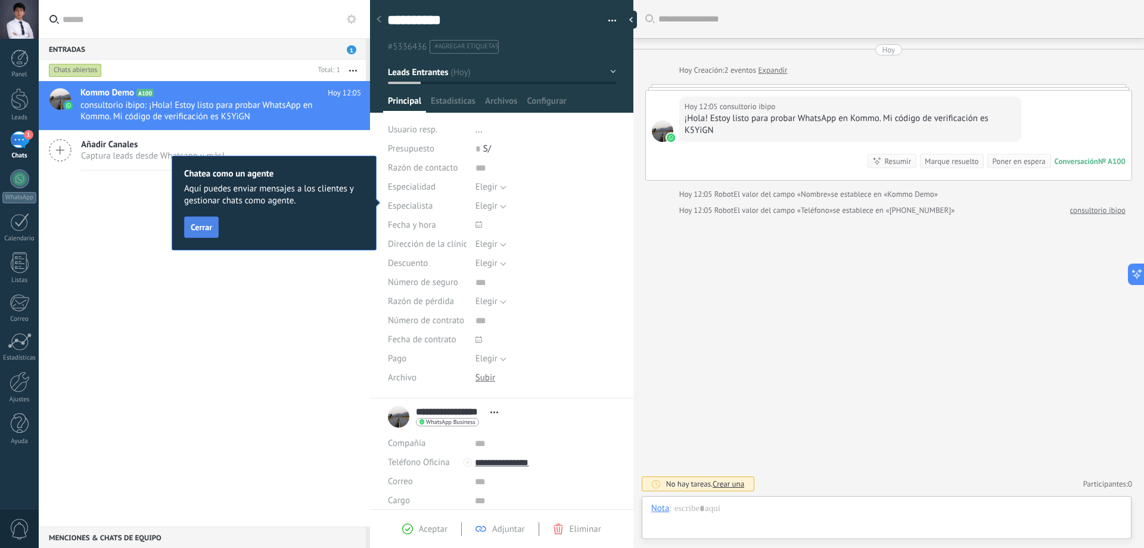
click at [215, 231] on button "Cerrar" at bounding box center [201, 226] width 35 height 21
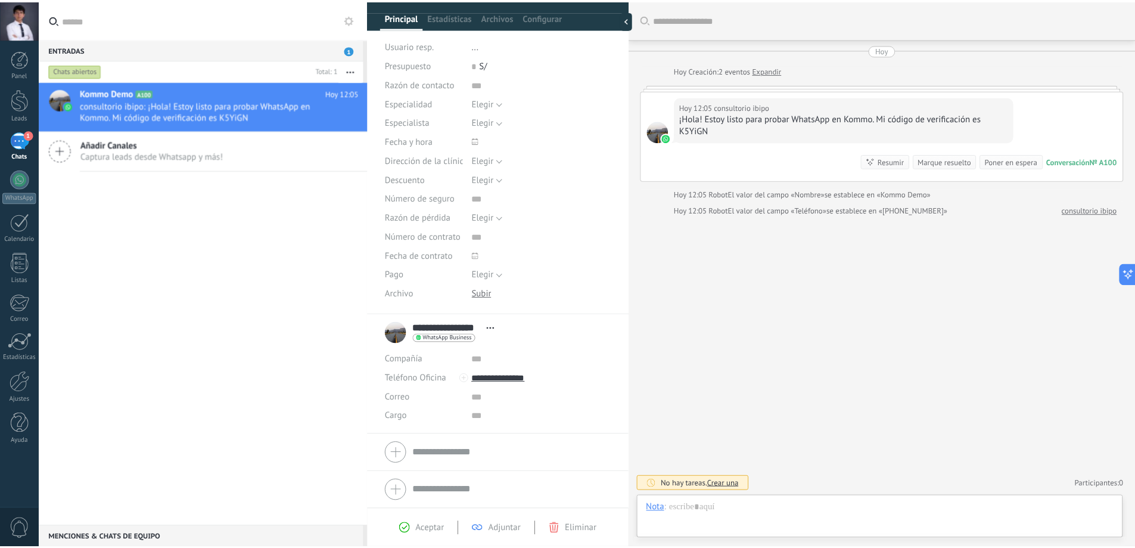
scroll to position [85, 0]
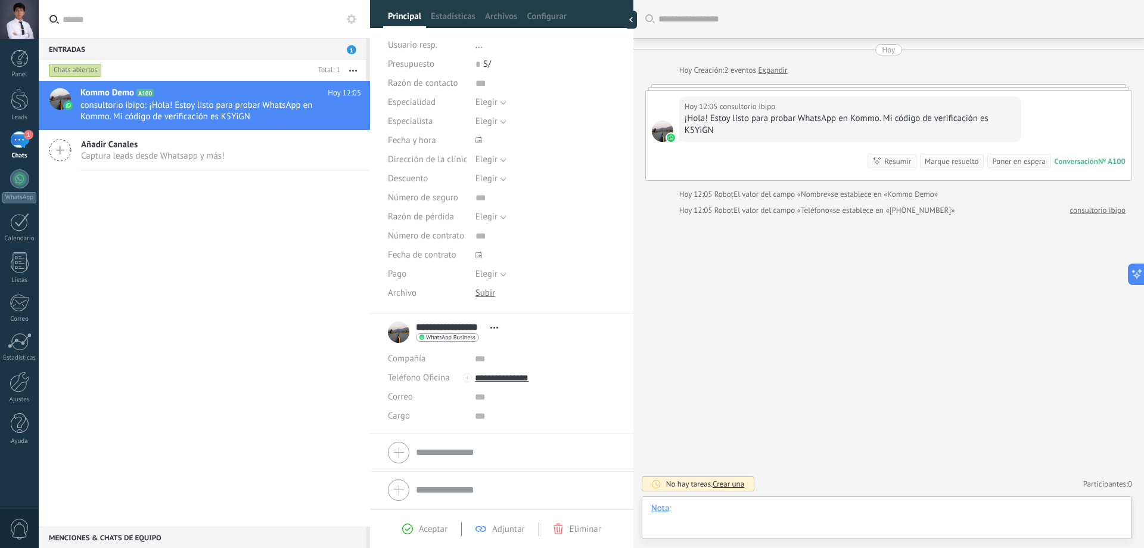
click at [705, 511] on div at bounding box center [886, 520] width 471 height 36
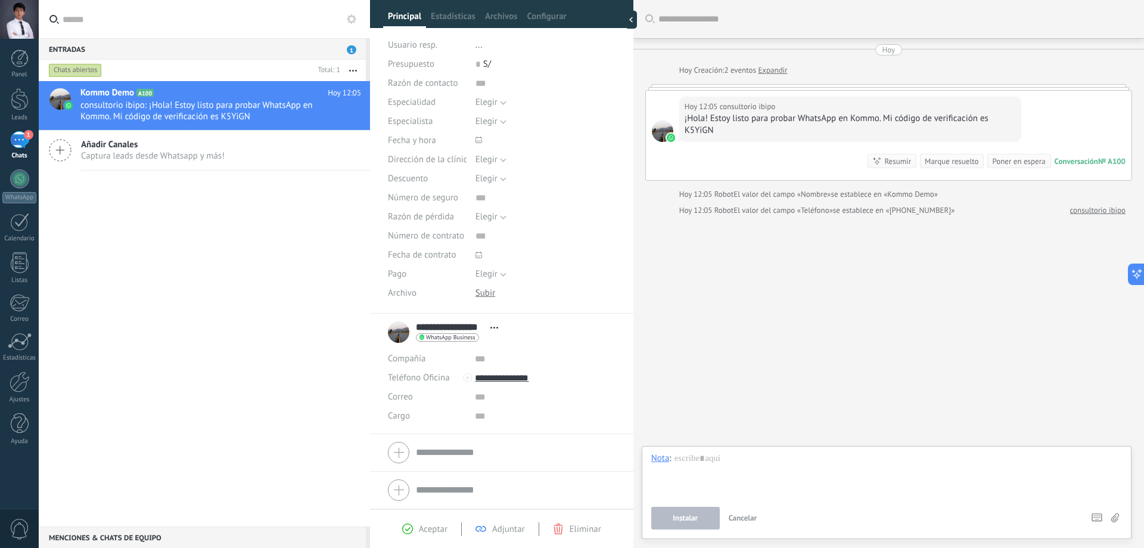
click at [674, 283] on div "Buscar Carga más Hoy Hoy Creación: 2 eventos Expandir Hoy 12:05 consultorio ibi…" at bounding box center [888, 274] width 511 height 548
click at [16, 421] on div at bounding box center [20, 423] width 18 height 21
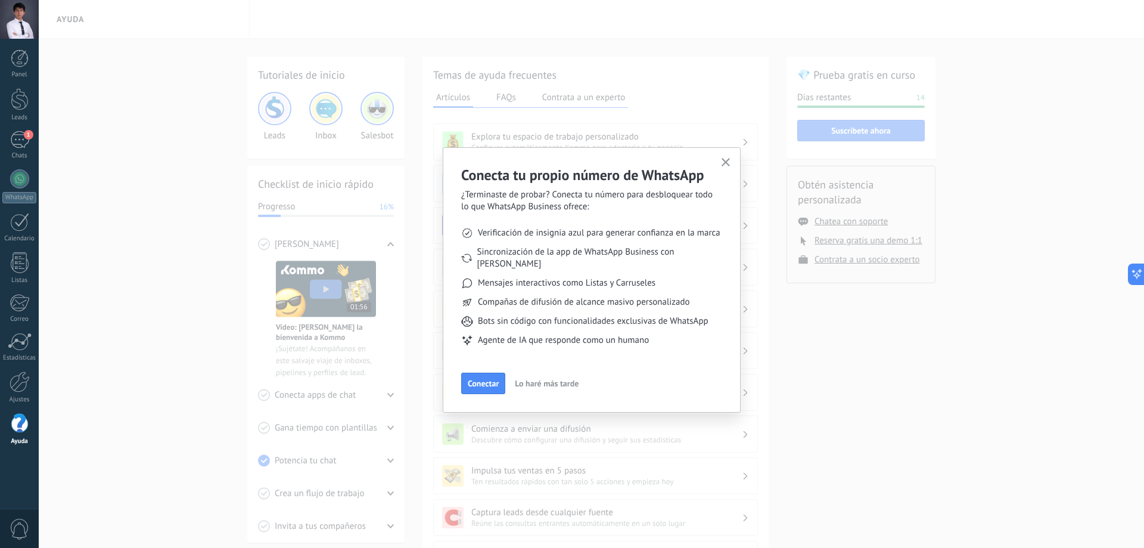
click at [728, 160] on icon "button" at bounding box center [726, 162] width 9 height 9
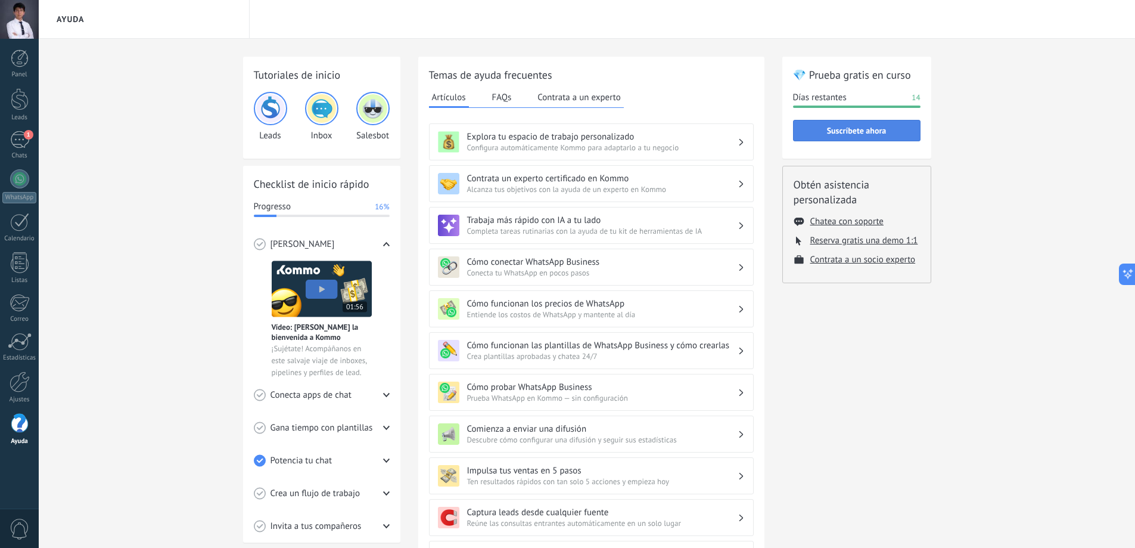
click at [879, 136] on button "Suscríbete ahora" at bounding box center [857, 130] width 128 height 21
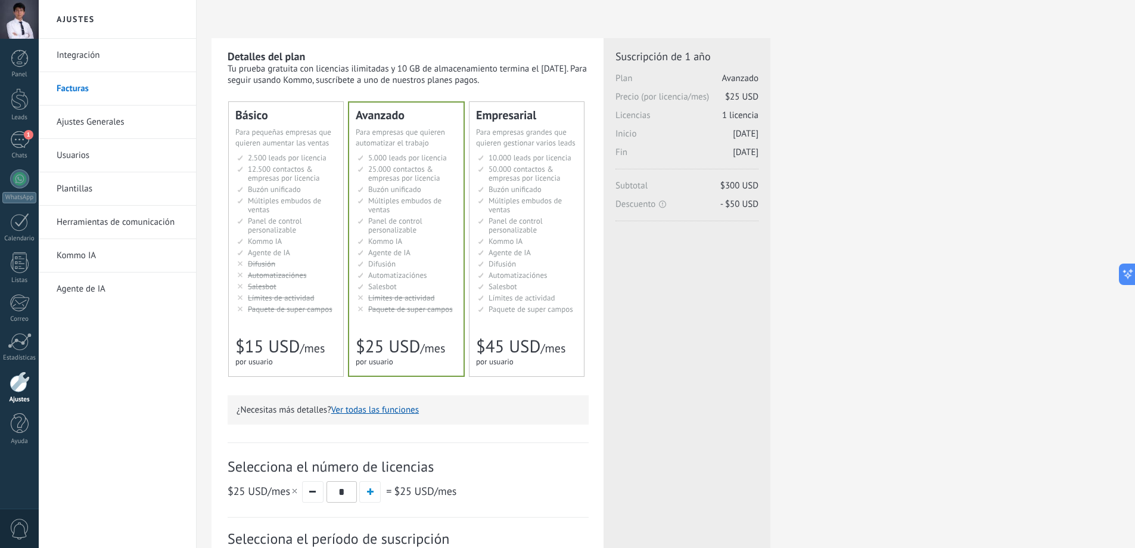
click at [541, 313] on span "Paquete de super campos" at bounding box center [531, 309] width 85 height 10
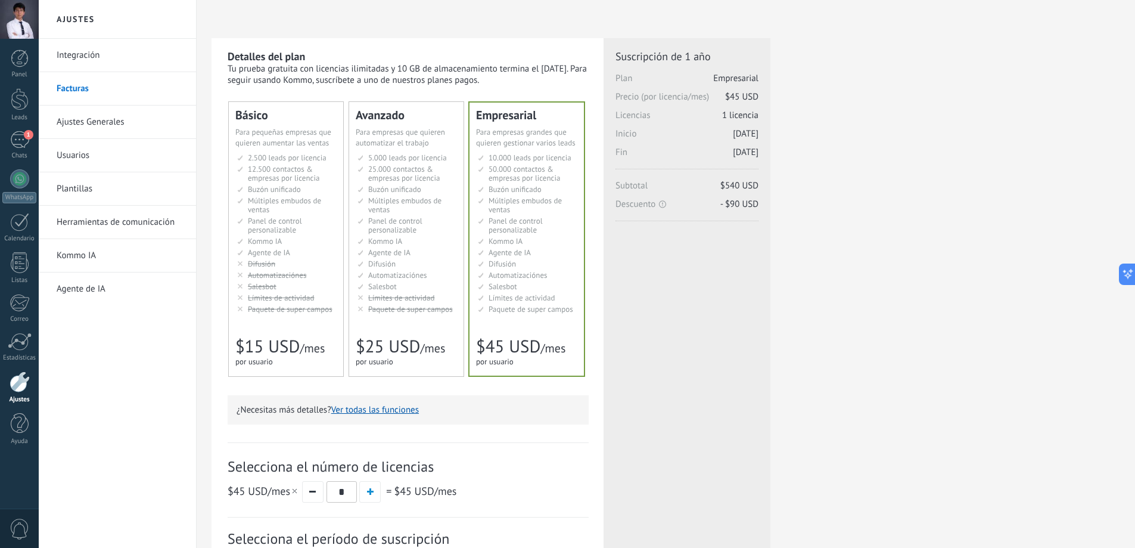
click at [425, 310] on span "Paquete de super campos" at bounding box center [410, 309] width 85 height 10
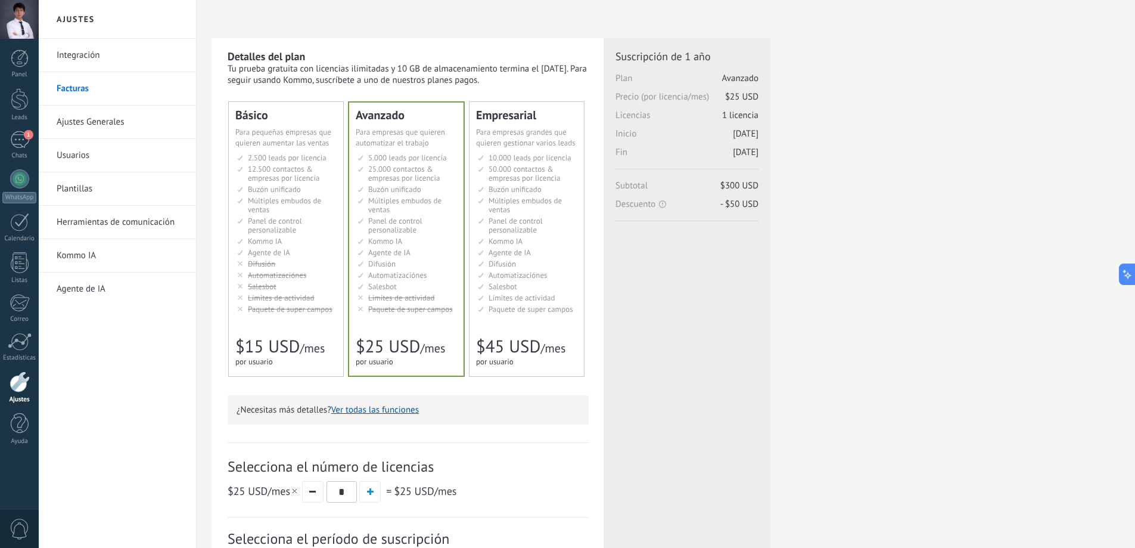
click at [493, 306] on span "Paquete de super campos" at bounding box center [531, 309] width 85 height 10
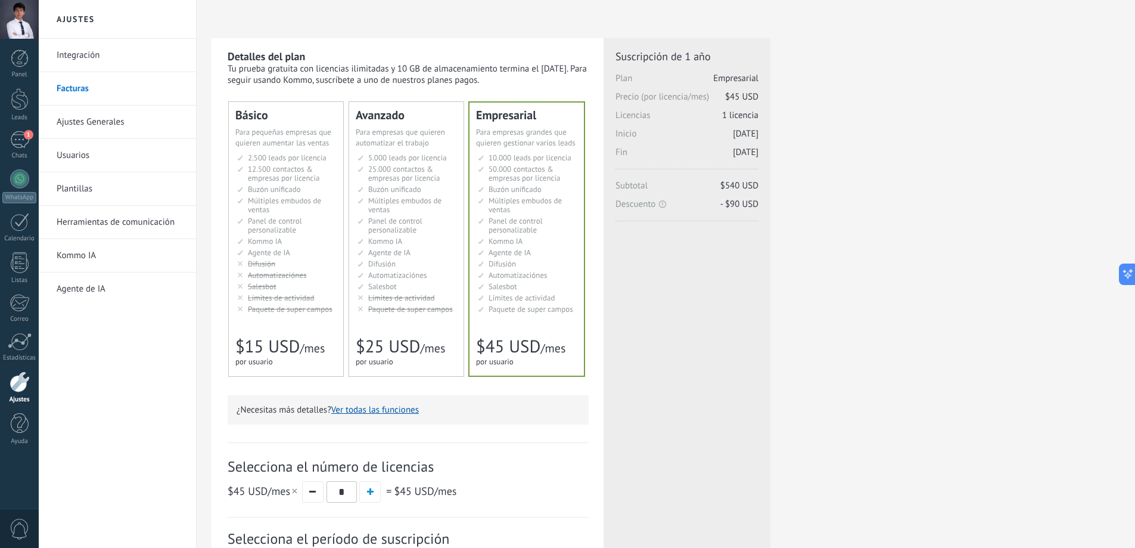
click at [408, 316] on div "Avanzado Для автоматизации сделок в растущей компании For growing businesses th…" at bounding box center [406, 239] width 114 height 274
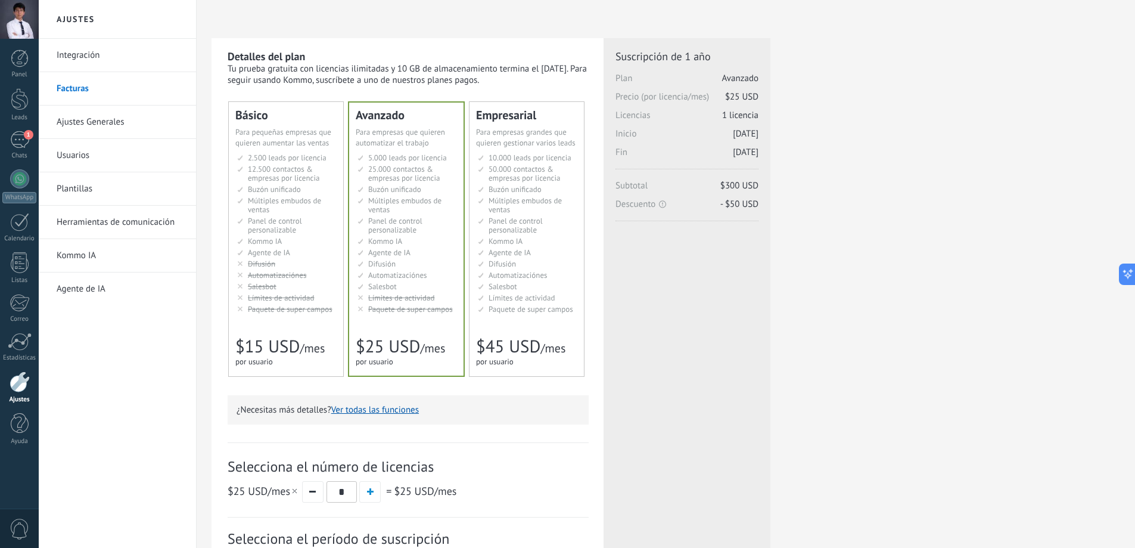
click at [485, 306] on li "Опция «Супер-поля» Super fields pack Paquete de super [PERSON_NAME] Super field…" at bounding box center [528, 308] width 100 height 9
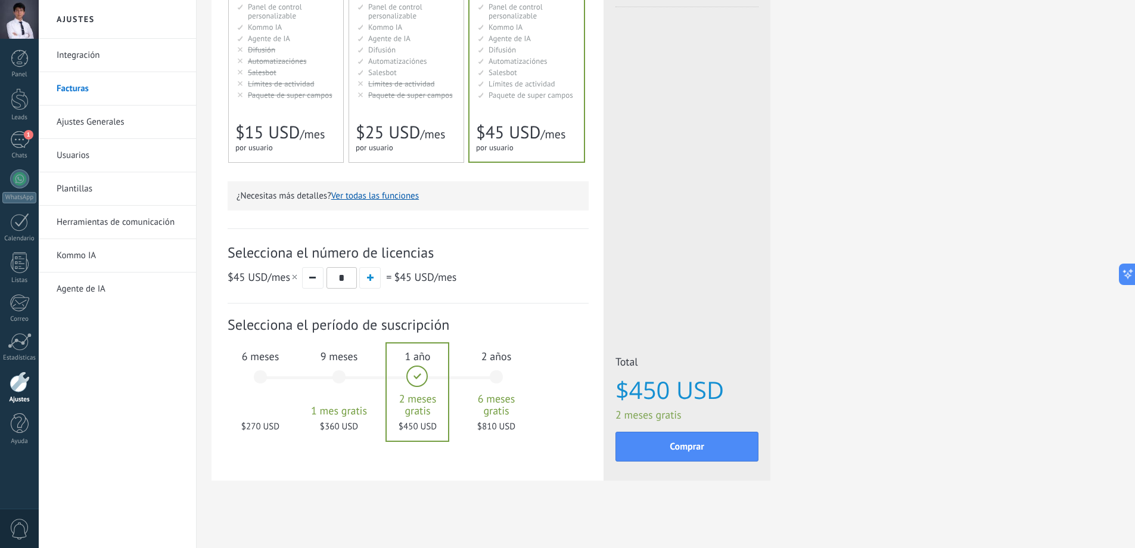
scroll to position [216, 0]
click at [319, 279] on button "button" at bounding box center [312, 276] width 21 height 21
click at [477, 388] on div "2 años 6 meses gratis $810 USD" at bounding box center [496, 381] width 64 height 84
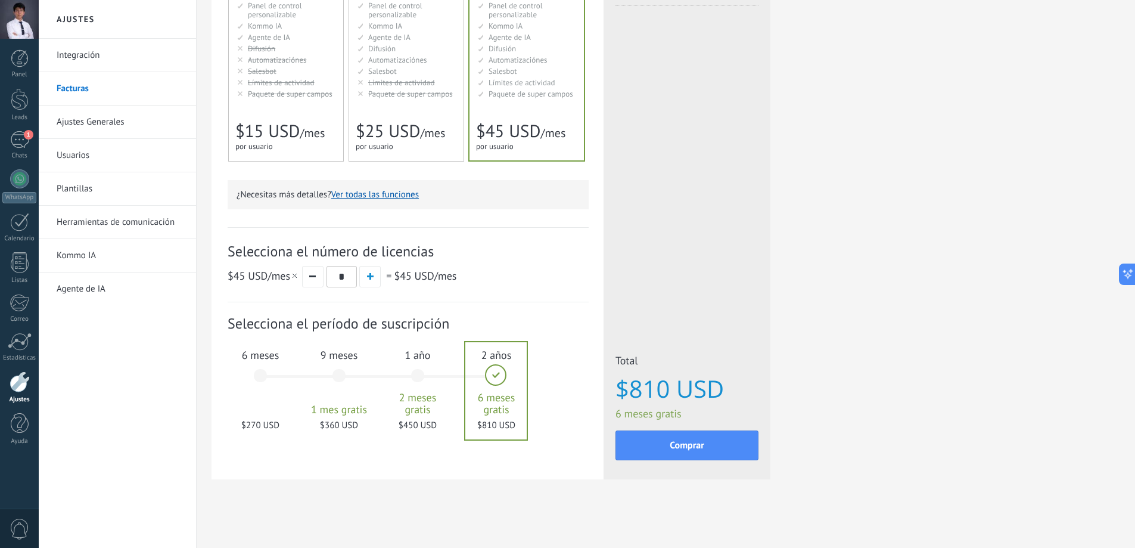
click at [426, 383] on div "1 año 2 meses gratis $450 USD" at bounding box center [418, 381] width 64 height 84
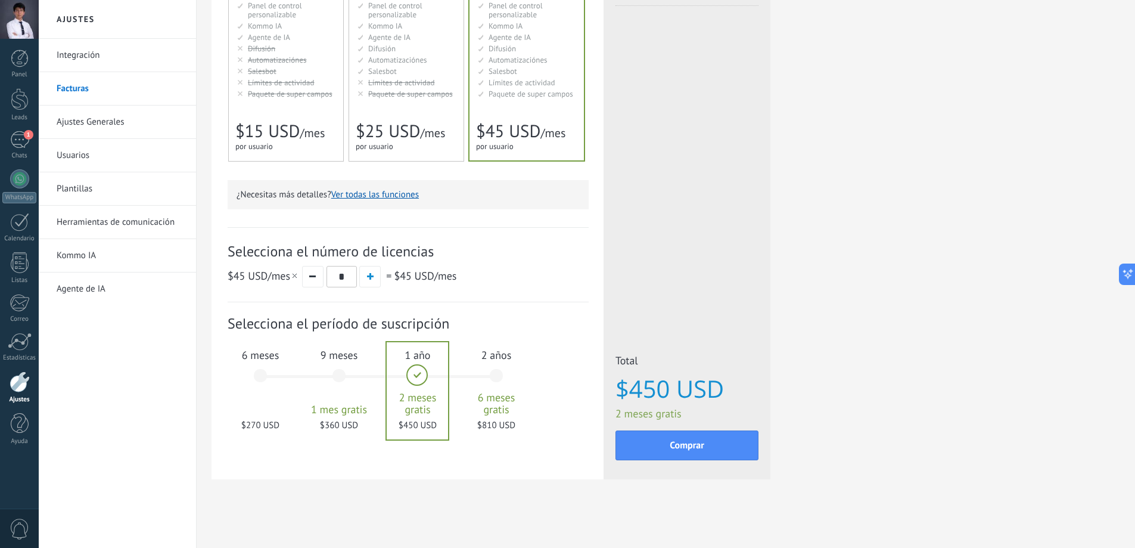
click at [267, 378] on div "6 meses $270 USD" at bounding box center [260, 381] width 64 height 84
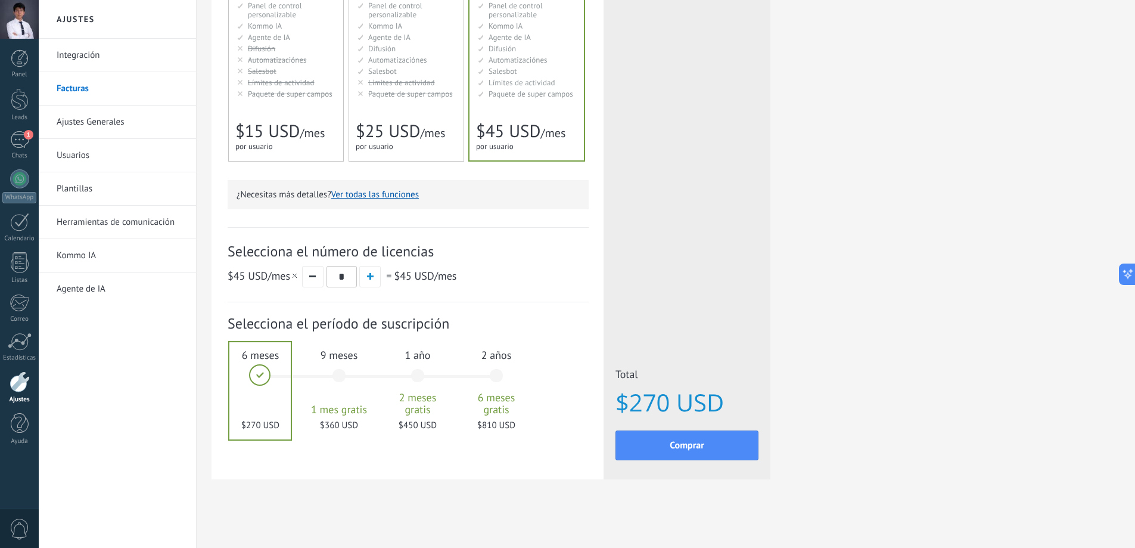
drag, startPoint x: 303, startPoint y: 374, endPoint x: 315, endPoint y: 374, distance: 12.5
click at [303, 374] on div "1 mes 25 $ USD 2 meses 50 $ USD 3 meses 6 meses" at bounding box center [384, 383] width 236 height 96
click at [334, 376] on div "9 meses 1 mes gratis $360 USD" at bounding box center [339, 381] width 64 height 84
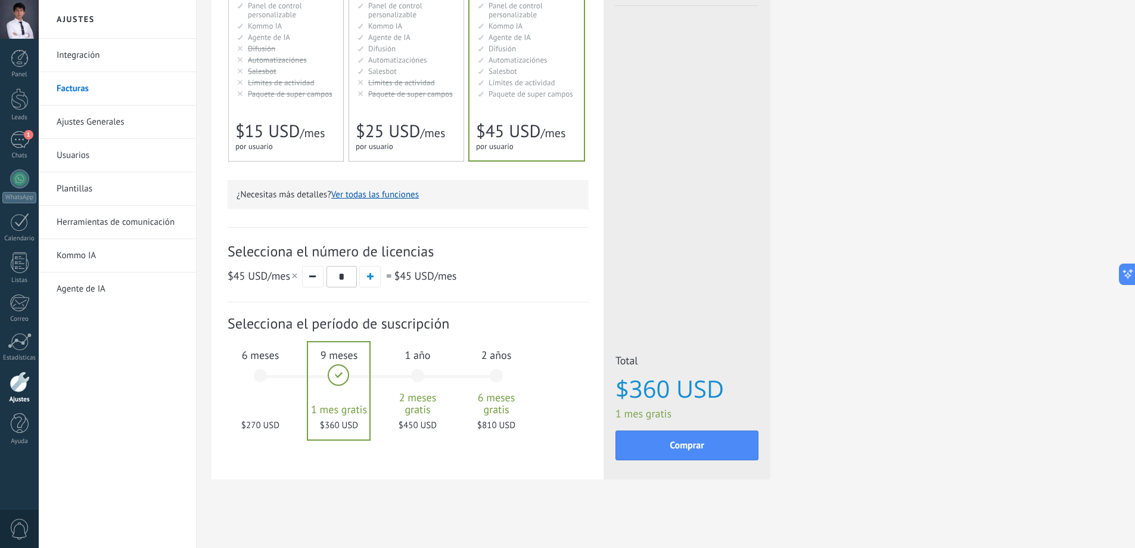
click at [425, 371] on div "1 año 2 meses gratis $450 USD" at bounding box center [418, 381] width 64 height 84
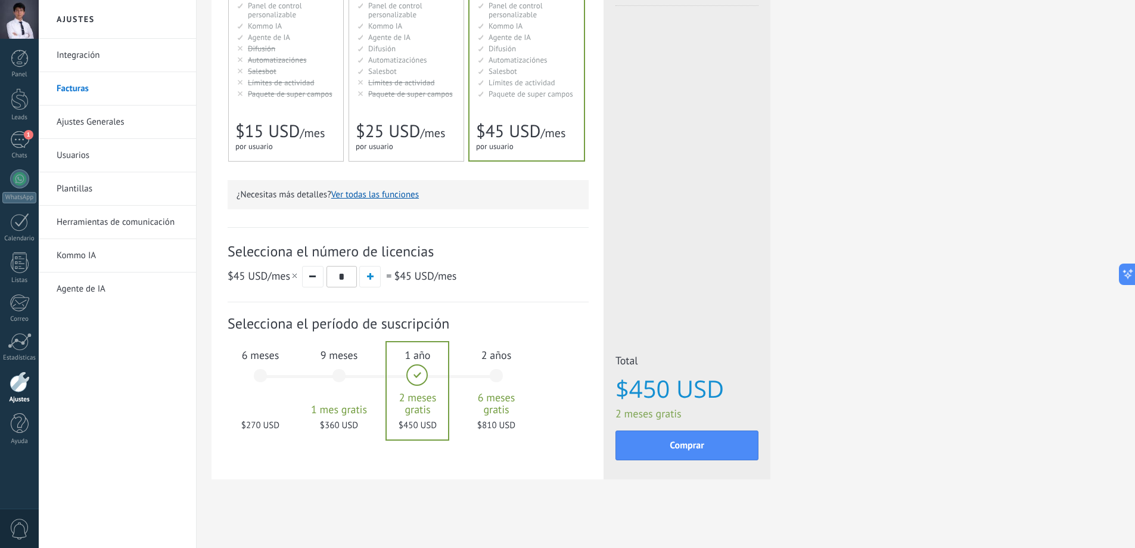
click at [338, 380] on div "9 meses 1 mes gratis $360 USD" at bounding box center [339, 381] width 64 height 84
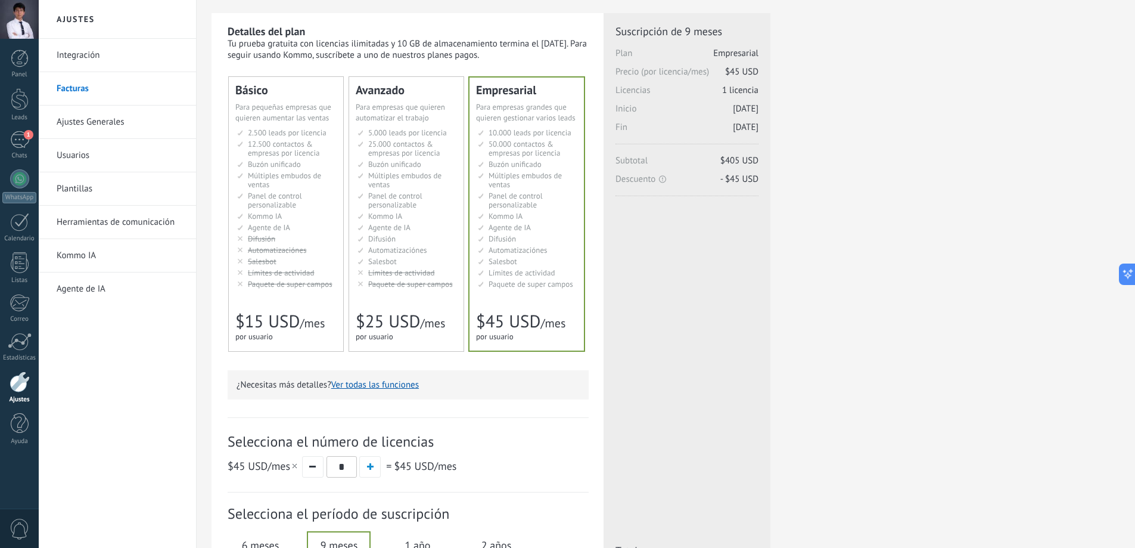
scroll to position [22, 0]
click at [419, 335] on div "for 1 user for 1 user por usuario 为1个用户 para 1 usuário untuk 1 pengguna 1 kulla…" at bounding box center [400, 340] width 89 height 12
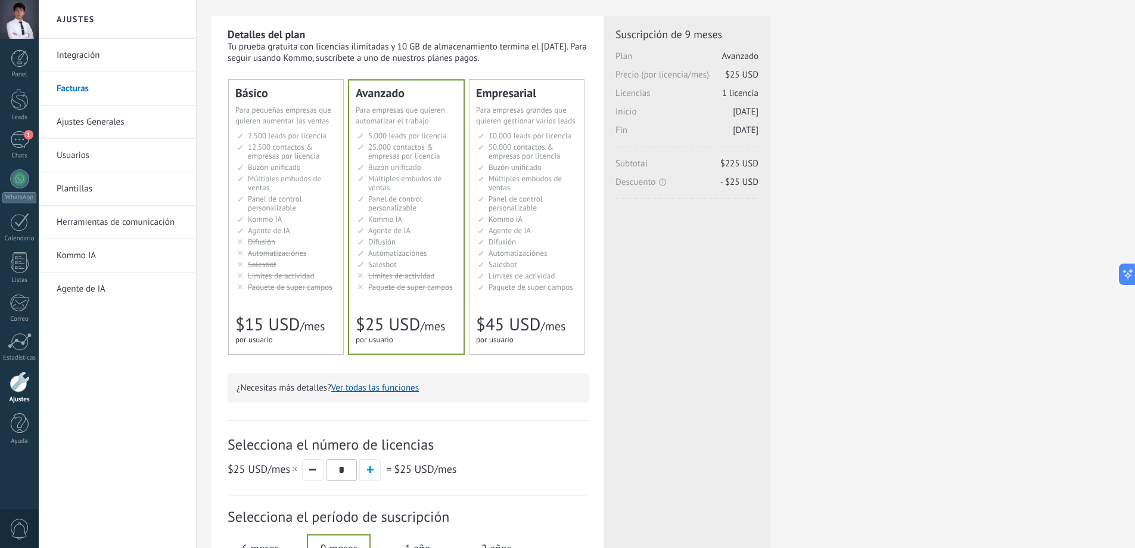
click at [497, 334] on div "for 1 user for 1 user por usuario 为1个用户 para 1 usuário untuk 1 pengguna 1 kulla…" at bounding box center [520, 340] width 89 height 12
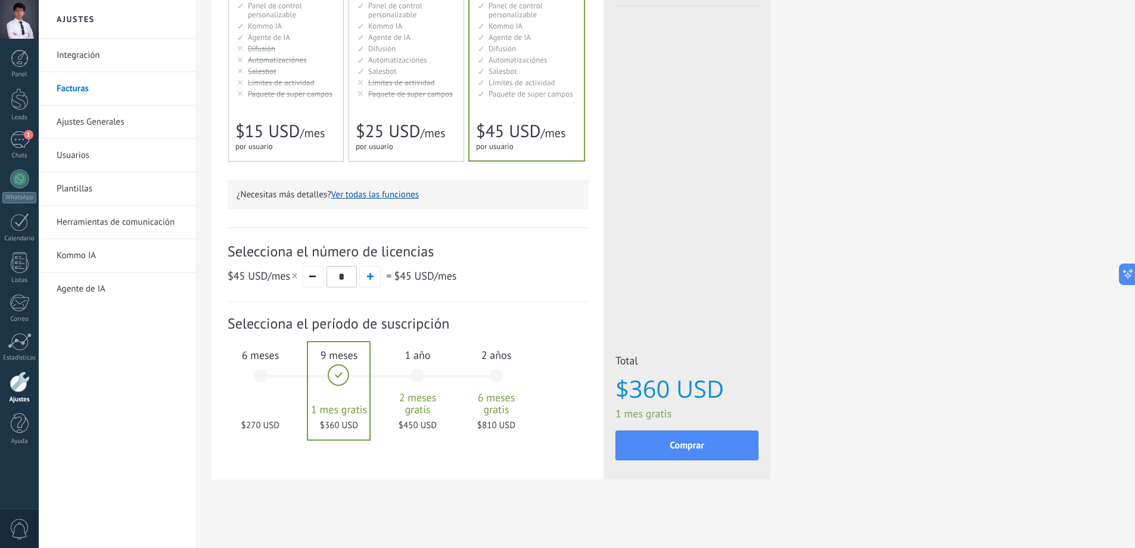
scroll to position [0, 0]
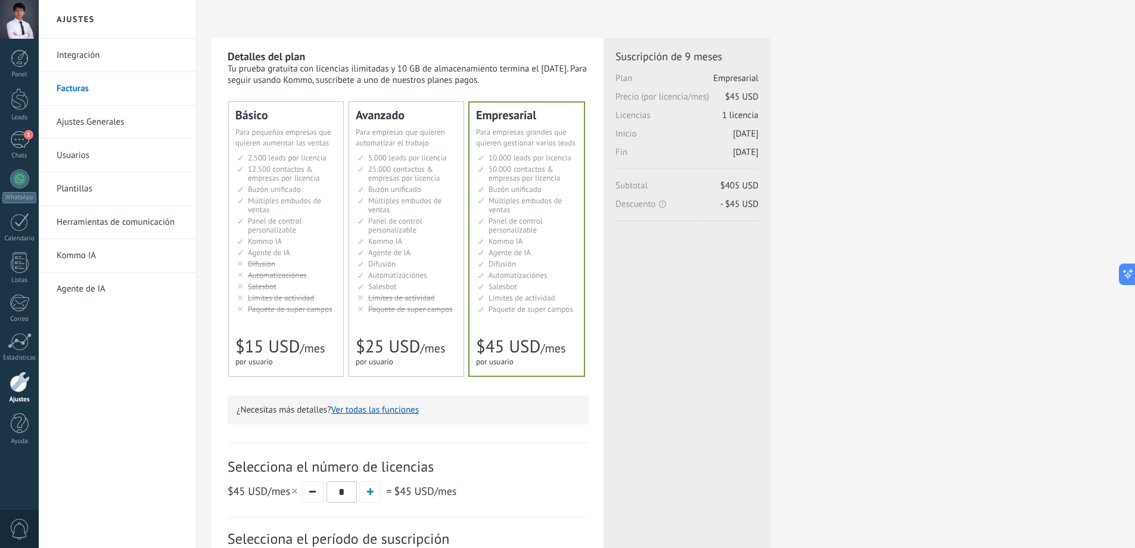
click at [713, 285] on div "Licencias adicionales Plan Empresarial Precio (por licencia/mes) $45 USD Nuevas…" at bounding box center [687, 186] width 143 height 274
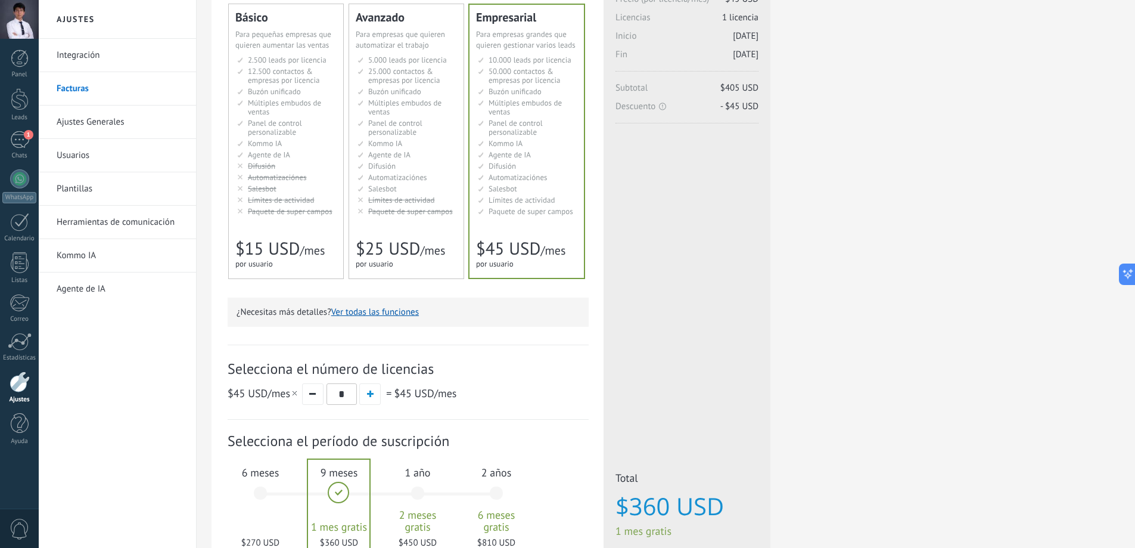
scroll to position [97, 0]
click at [458, 249] on div "Avanzado Для автоматизации сделок в растущей компании For growing businesses th…" at bounding box center [406, 142] width 114 height 274
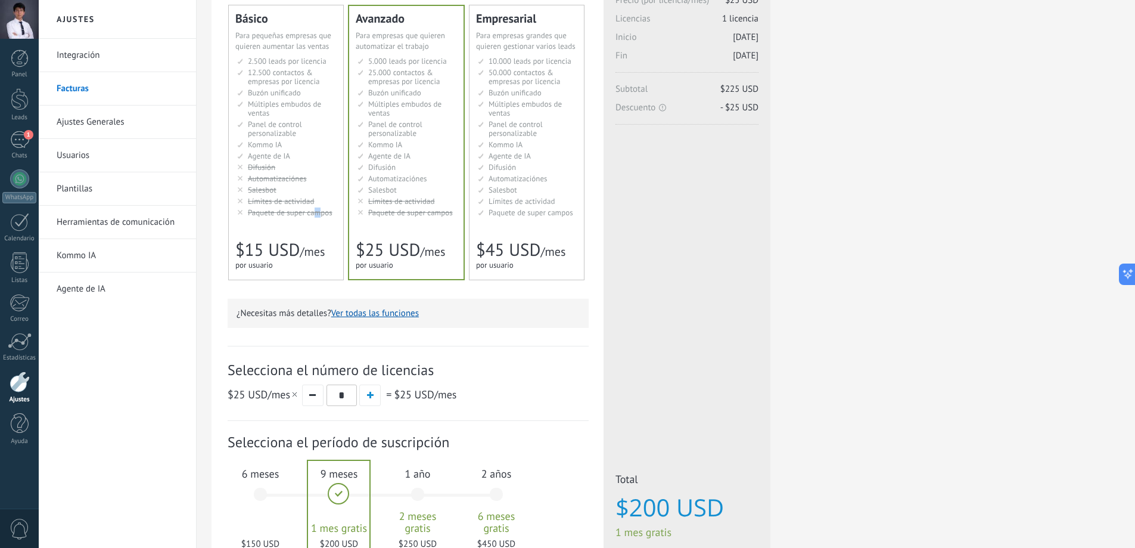
click at [316, 237] on div "Básico Для увеличения продаж в малом бизнесе For small businesses that want to …" at bounding box center [286, 142] width 114 height 274
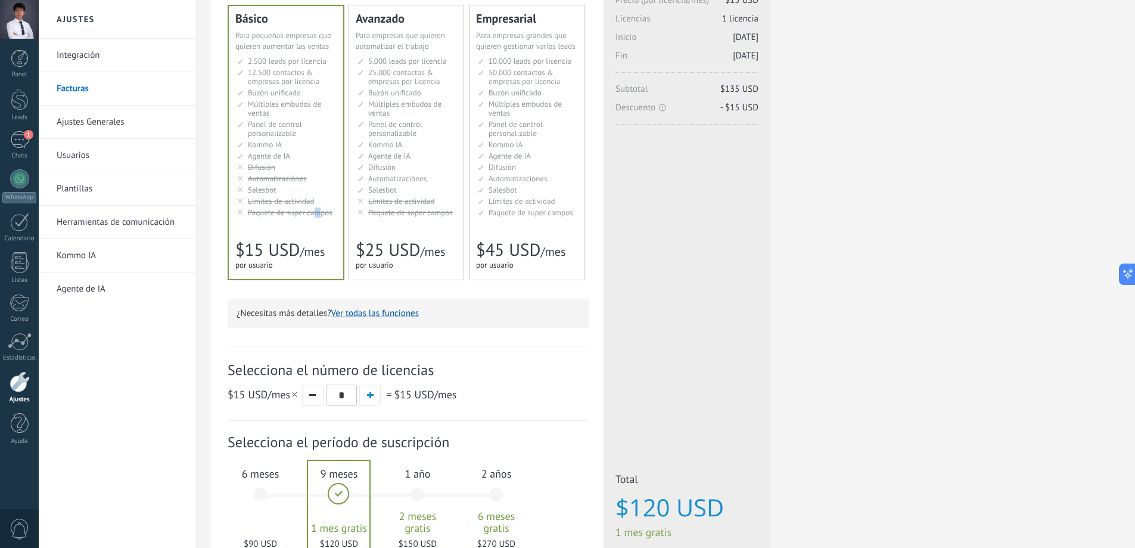
click at [371, 256] on span "$25 USD" at bounding box center [388, 249] width 64 height 23
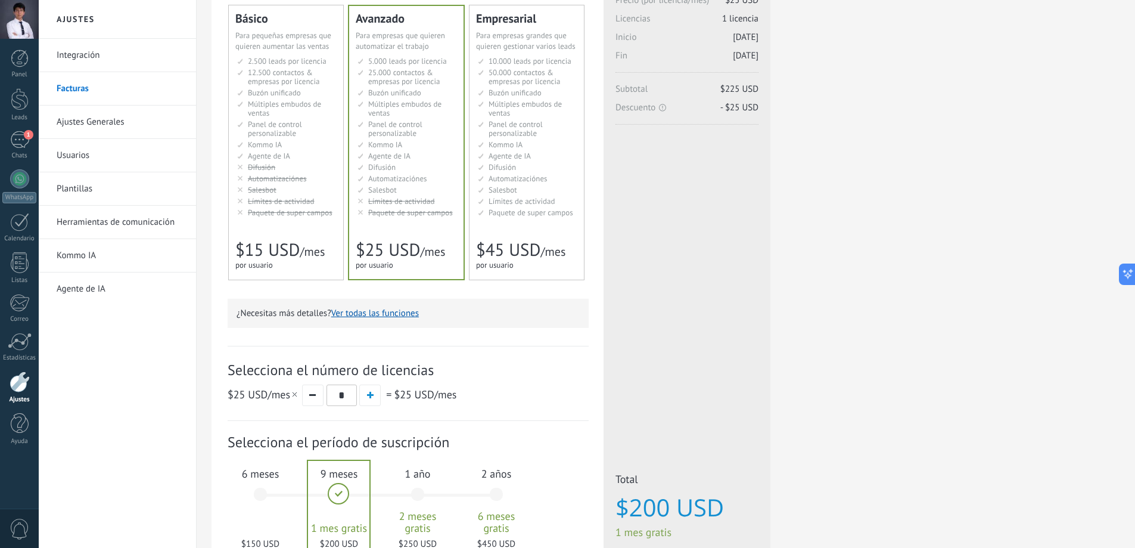
click at [481, 229] on div "Empresarial Для оптимизации процессов в крупной корпорации For large businesses…" at bounding box center [527, 142] width 114 height 274
